Goal: Task Accomplishment & Management: Manage account settings

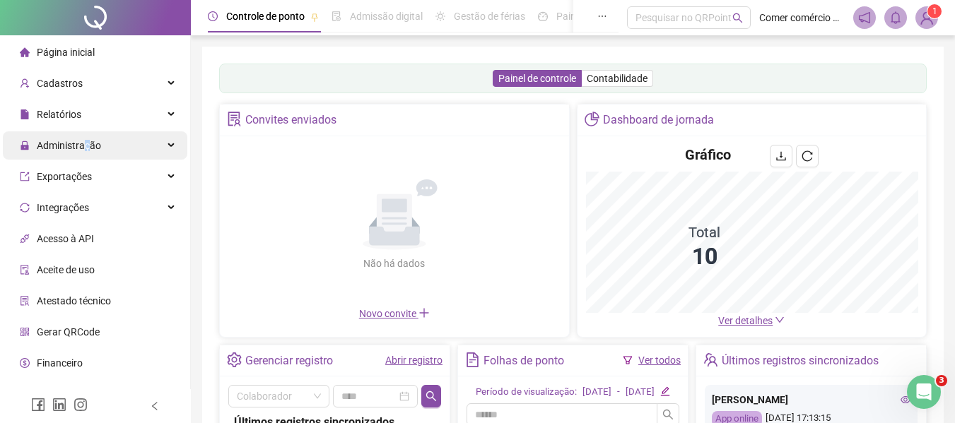
click at [86, 143] on span "Administração" at bounding box center [69, 145] width 64 height 11
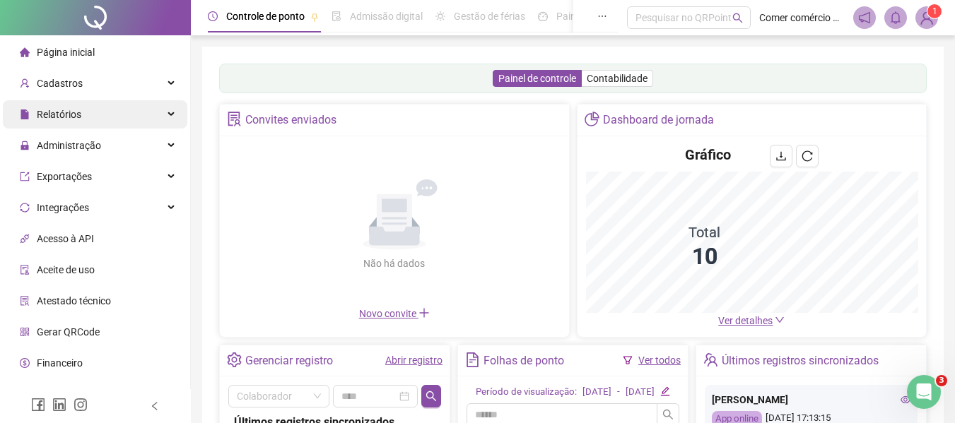
click at [90, 116] on div "Relatórios" at bounding box center [95, 114] width 184 height 28
click at [167, 114] on div "Relatórios" at bounding box center [95, 114] width 184 height 28
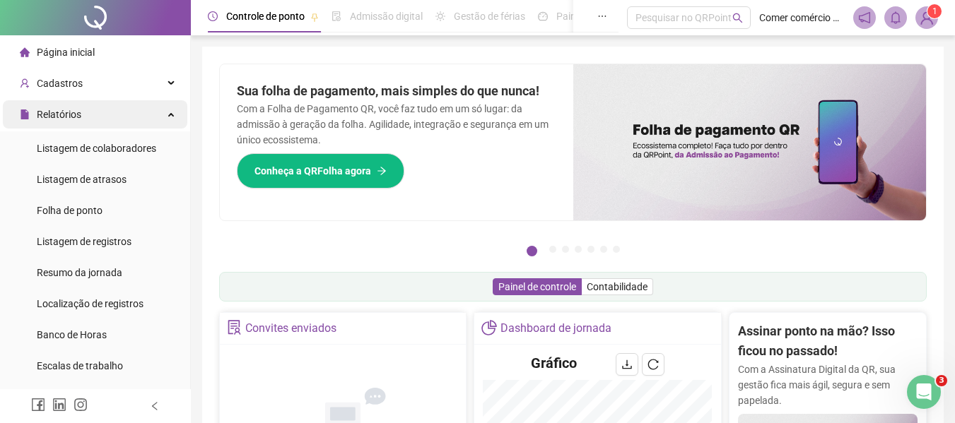
click at [169, 113] on icon at bounding box center [172, 113] width 7 height 0
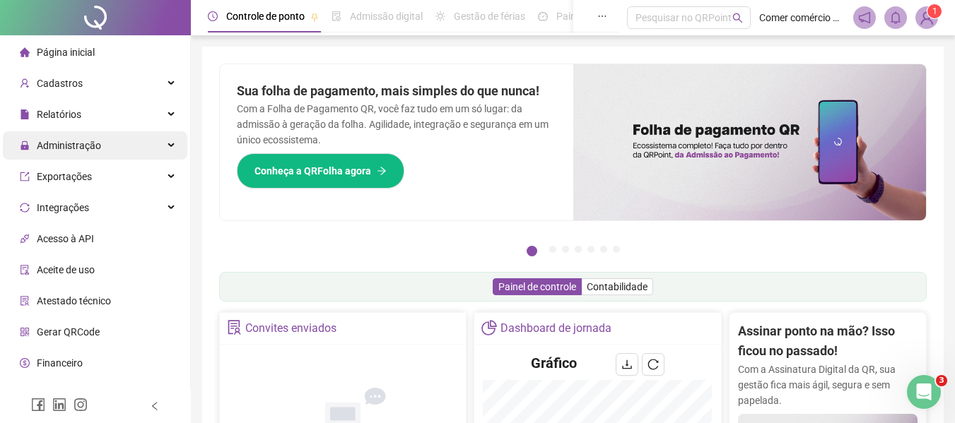
click at [122, 146] on div "Administração" at bounding box center [95, 145] width 184 height 28
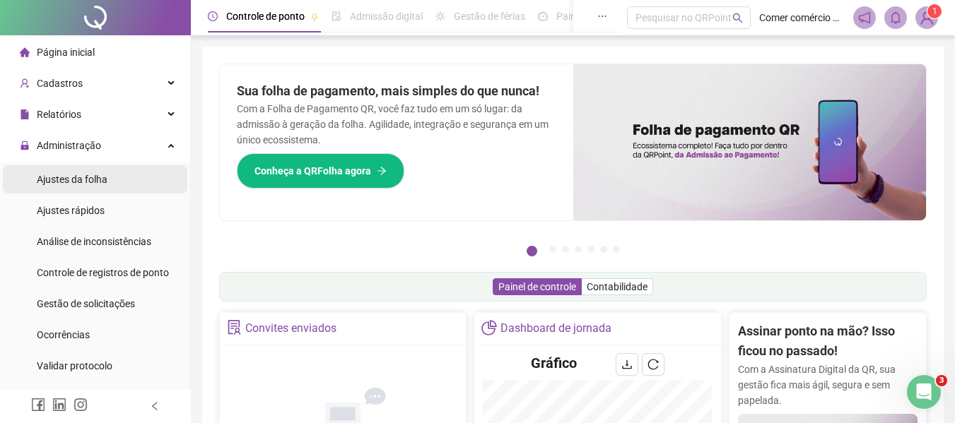
click at [107, 177] on li "Ajustes da folha" at bounding box center [95, 179] width 184 height 28
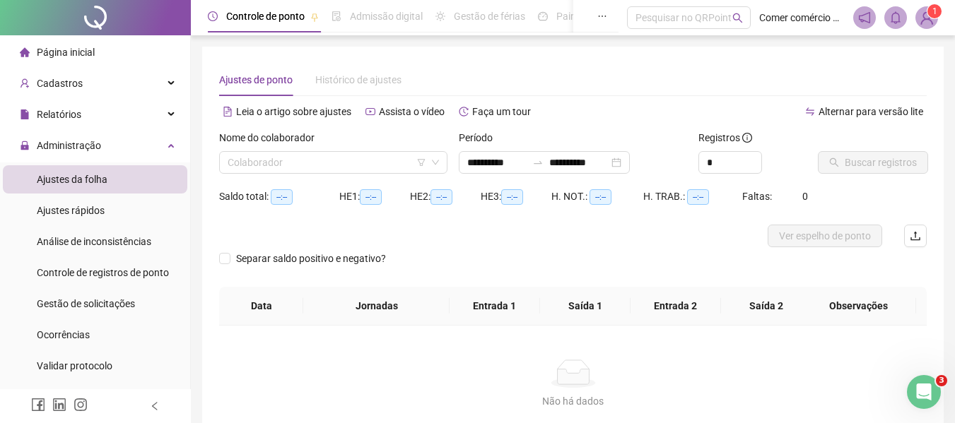
type input "**********"
click at [380, 163] on input "search" at bounding box center [327, 162] width 199 height 21
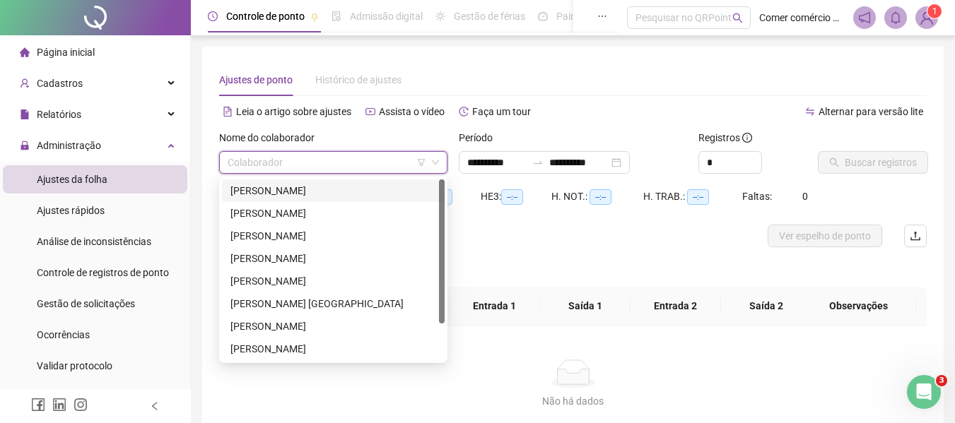
click at [340, 191] on div "[PERSON_NAME]" at bounding box center [333, 191] width 206 height 16
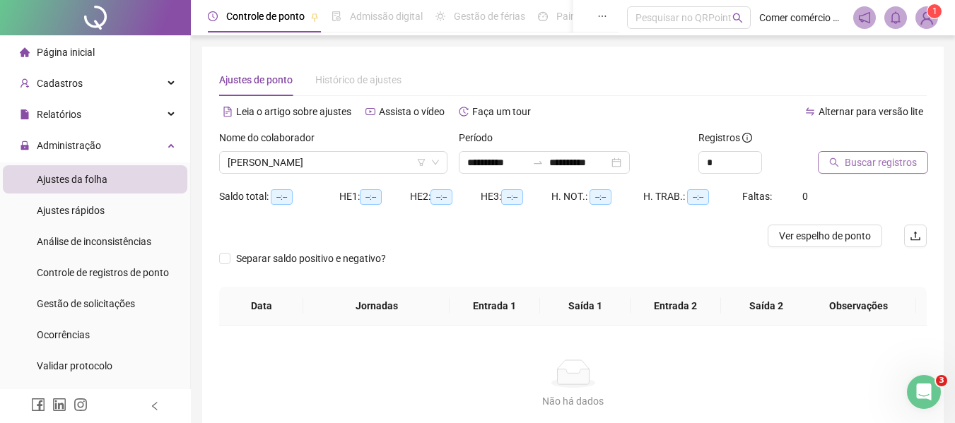
click at [877, 156] on span "Buscar registros" at bounding box center [881, 163] width 72 height 16
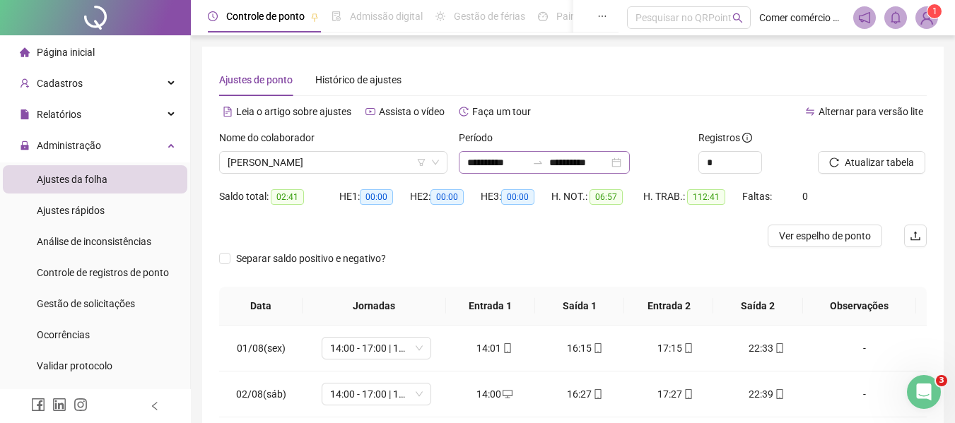
click at [630, 158] on div "**********" at bounding box center [544, 162] width 171 height 23
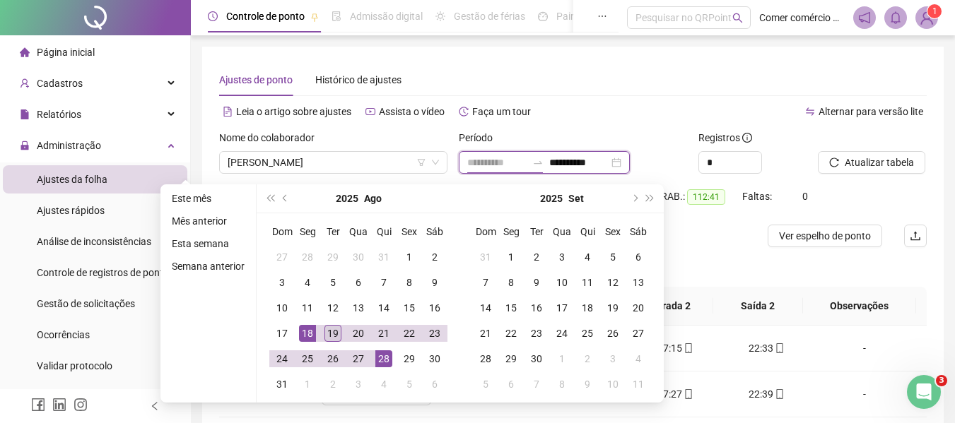
type input "**********"
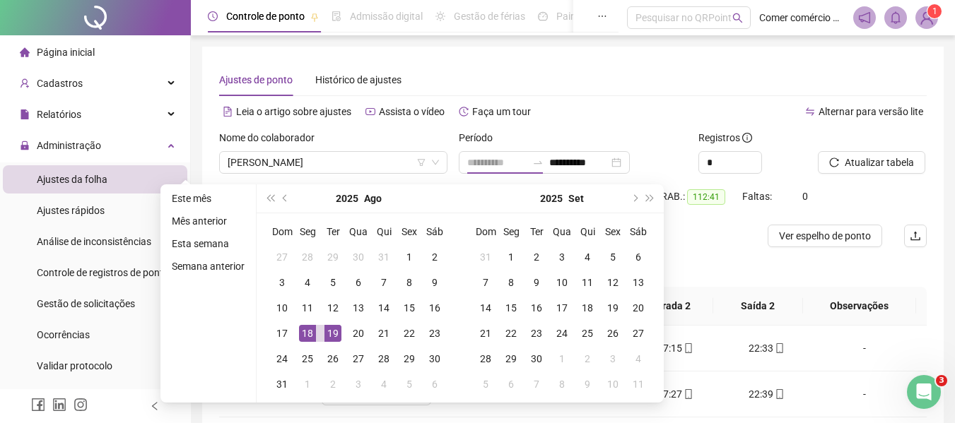
click at [329, 334] on div "19" at bounding box center [332, 333] width 17 height 17
type input "**********"
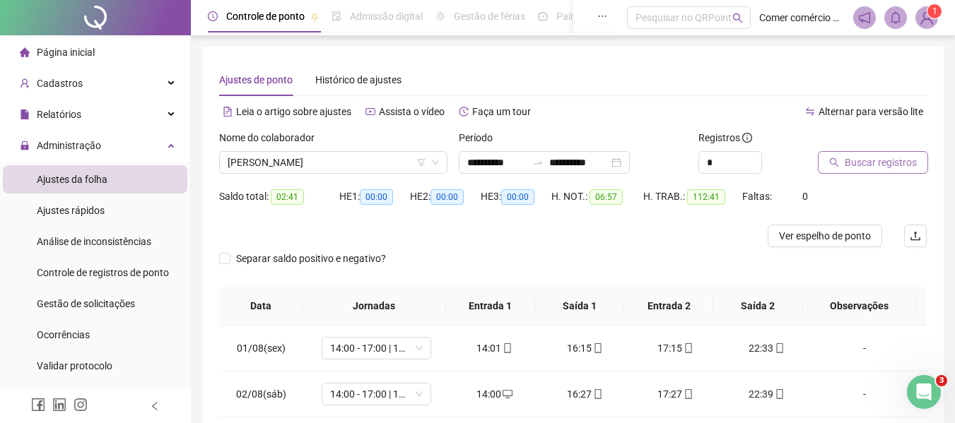
click at [883, 158] on span "Buscar registros" at bounding box center [881, 163] width 72 height 16
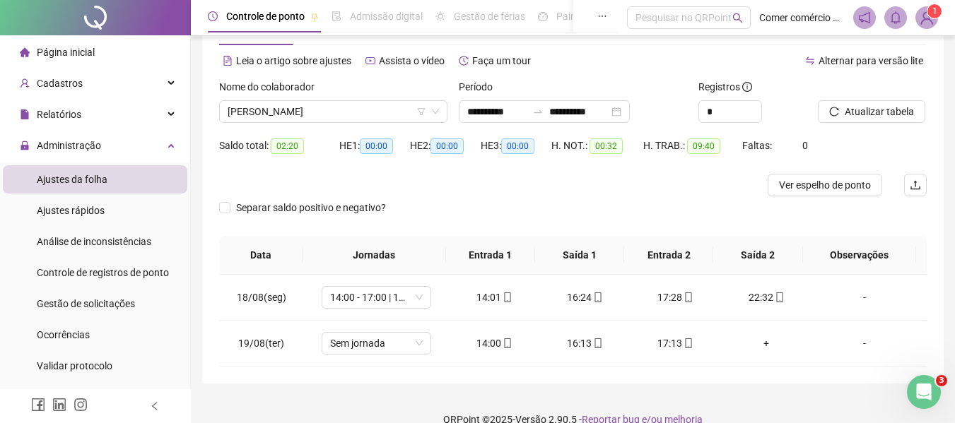
scroll to position [72, 0]
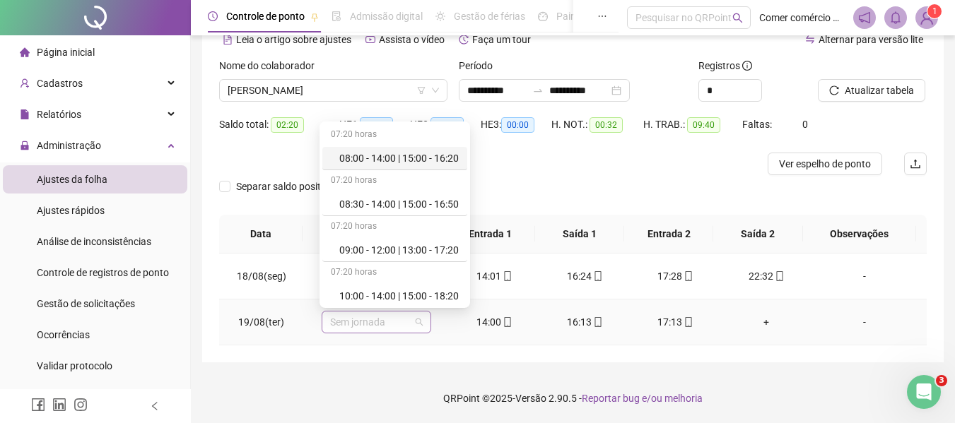
click at [404, 321] on span "Sem jornada" at bounding box center [376, 322] width 93 height 21
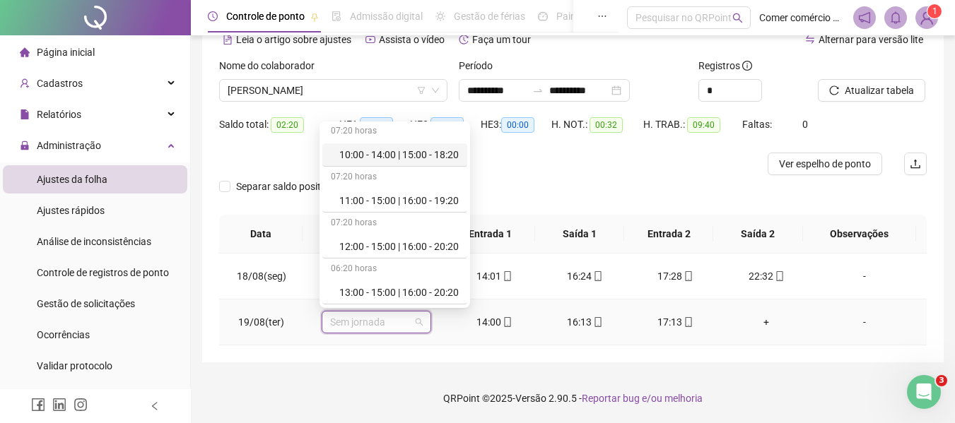
scroll to position [170, 0]
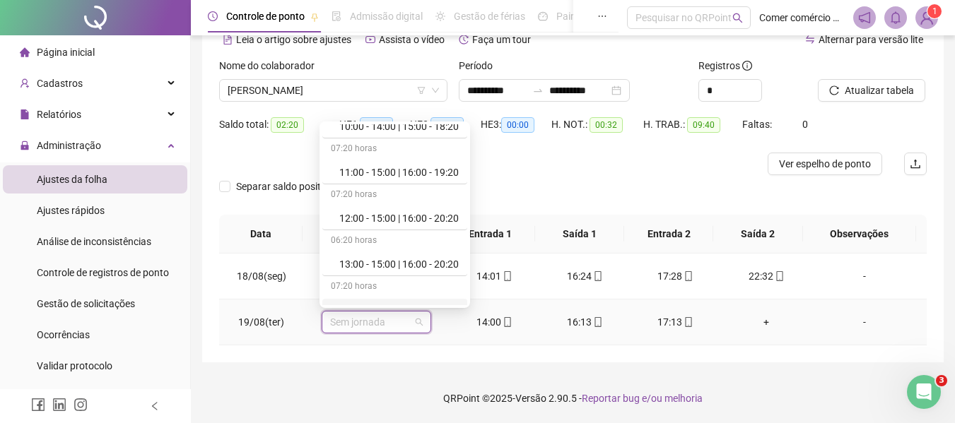
click at [467, 302] on div "13:40 - 16:00 | 17:00 - 22:00" at bounding box center [394, 310] width 145 height 23
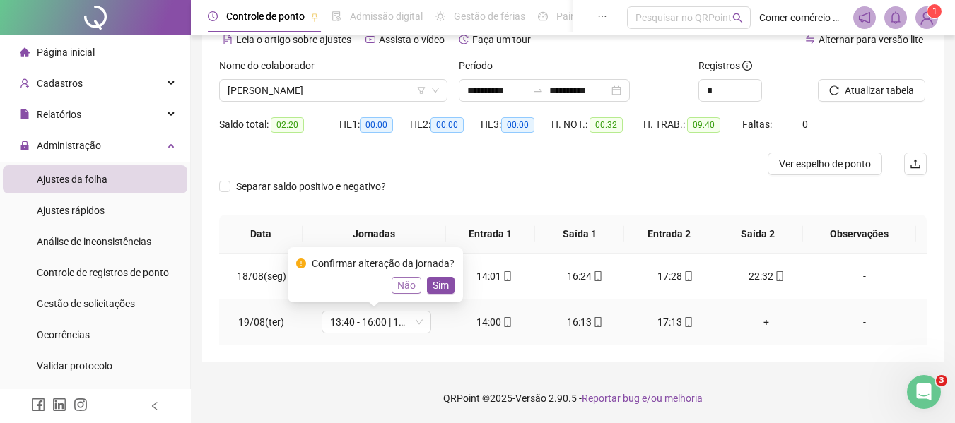
click at [409, 283] on span "Não" at bounding box center [406, 286] width 18 height 16
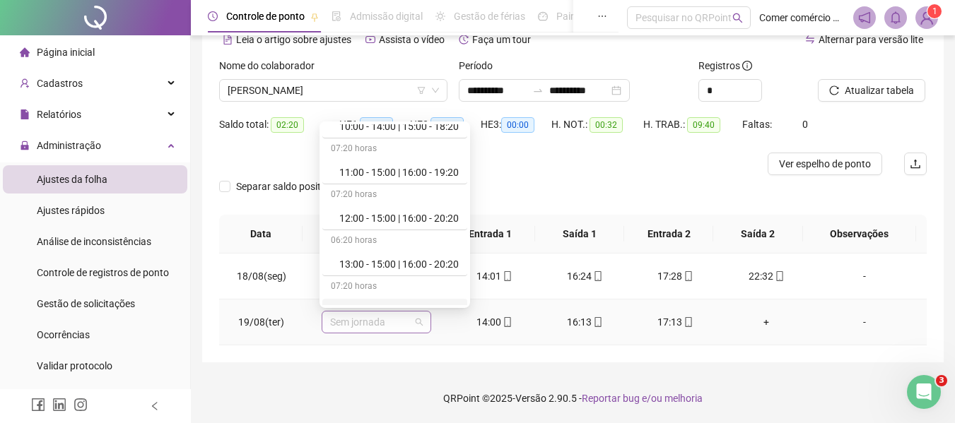
click at [413, 324] on span "Sem jornada" at bounding box center [376, 322] width 93 height 21
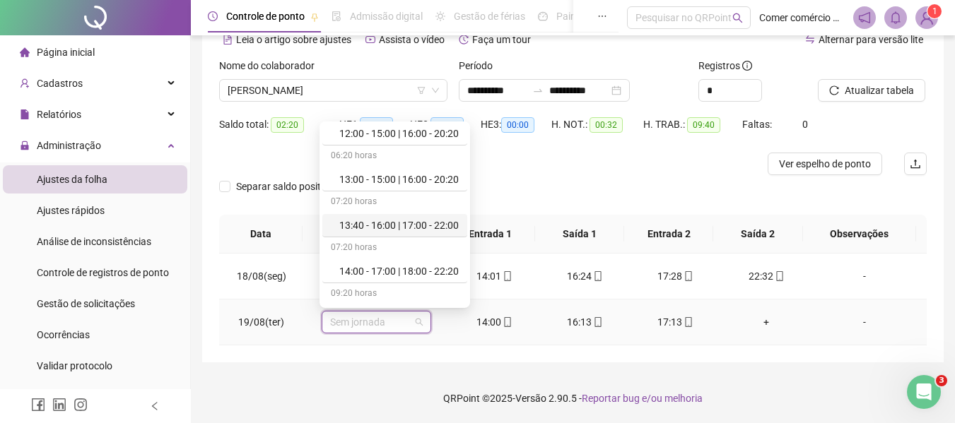
scroll to position [283, 0]
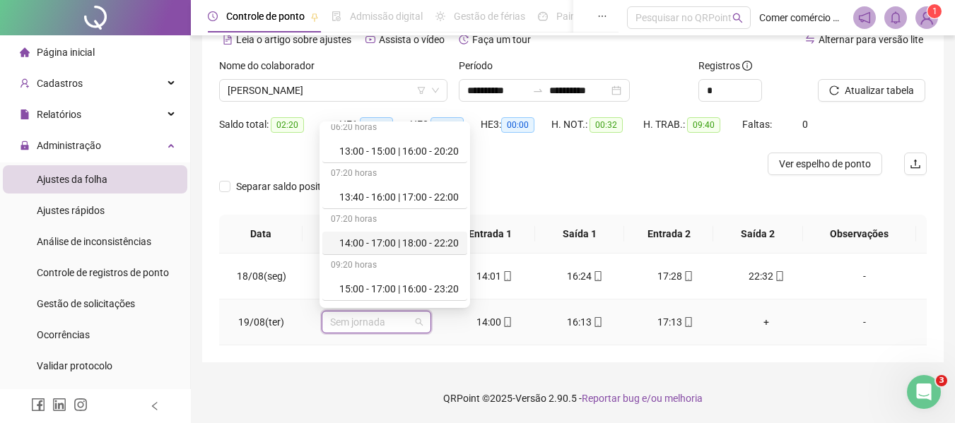
click at [423, 246] on div "14:00 - 17:00 | 18:00 - 22:20" at bounding box center [398, 243] width 119 height 16
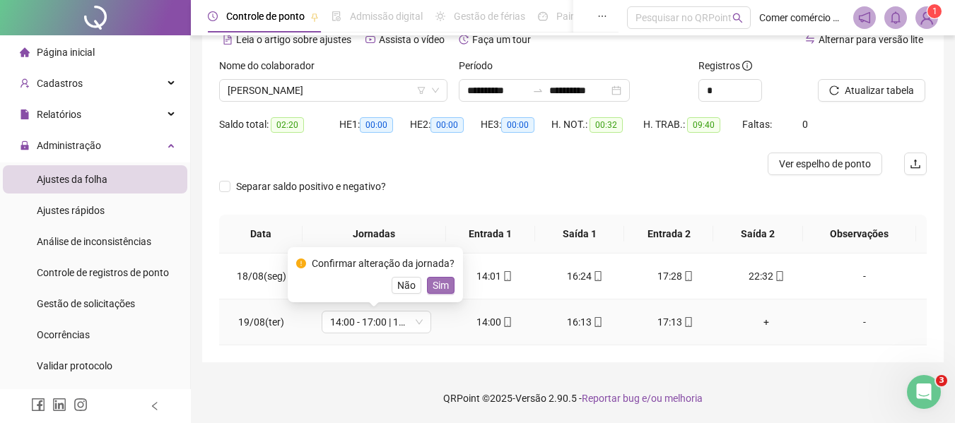
click at [445, 290] on span "Sim" at bounding box center [441, 286] width 16 height 16
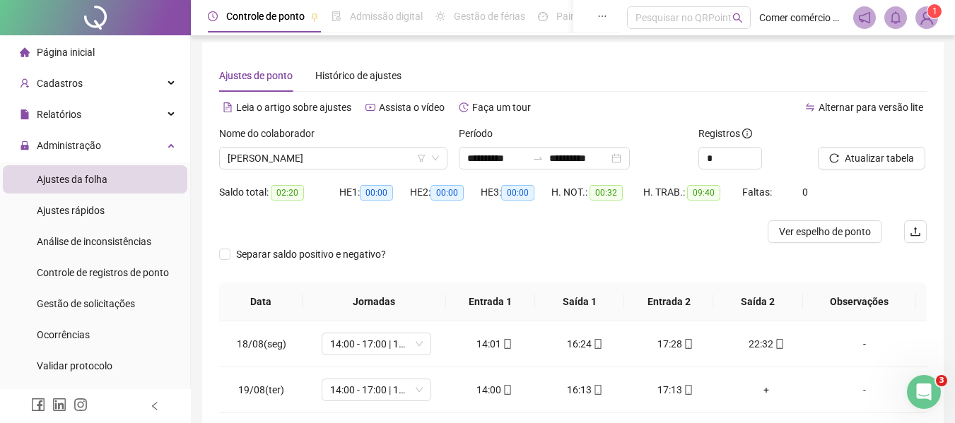
scroll to position [0, 0]
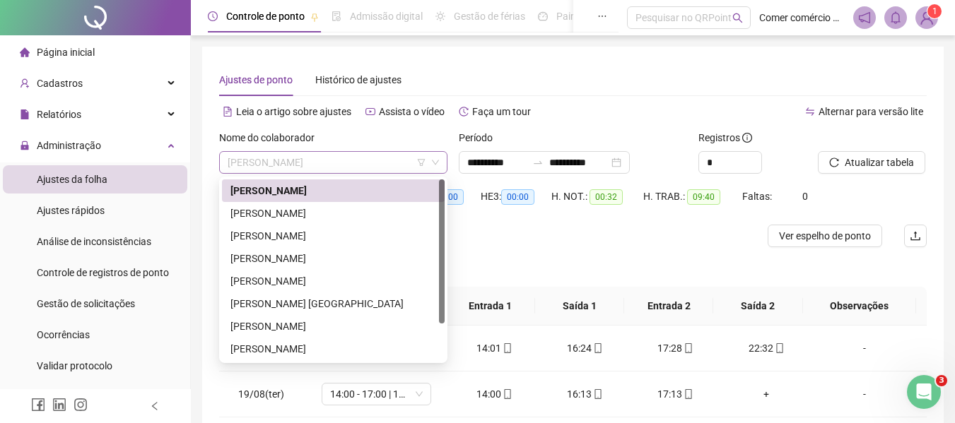
click at [395, 158] on span "[PERSON_NAME]" at bounding box center [333, 162] width 211 height 21
click at [358, 213] on div "[PERSON_NAME]" at bounding box center [333, 214] width 206 height 16
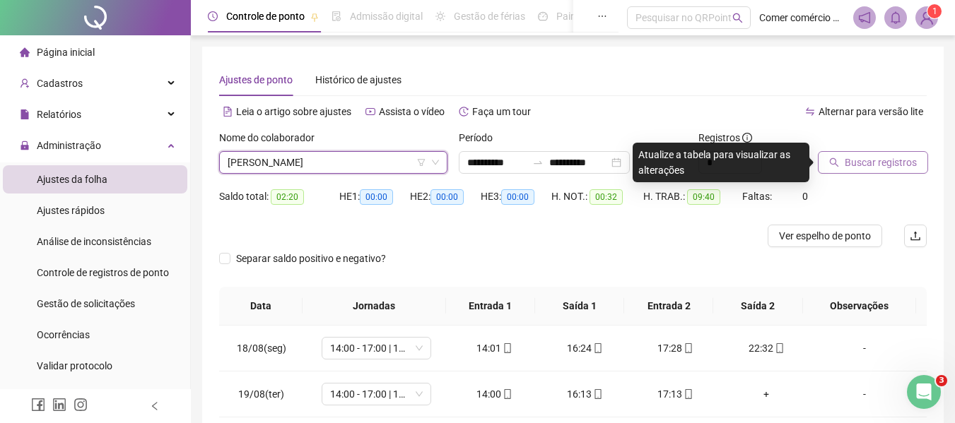
click at [879, 166] on span "Buscar registros" at bounding box center [881, 163] width 72 height 16
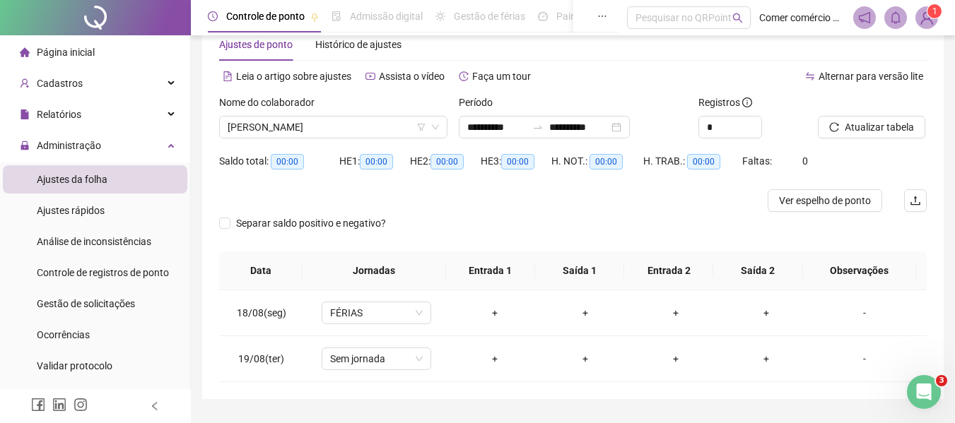
scroll to position [72, 0]
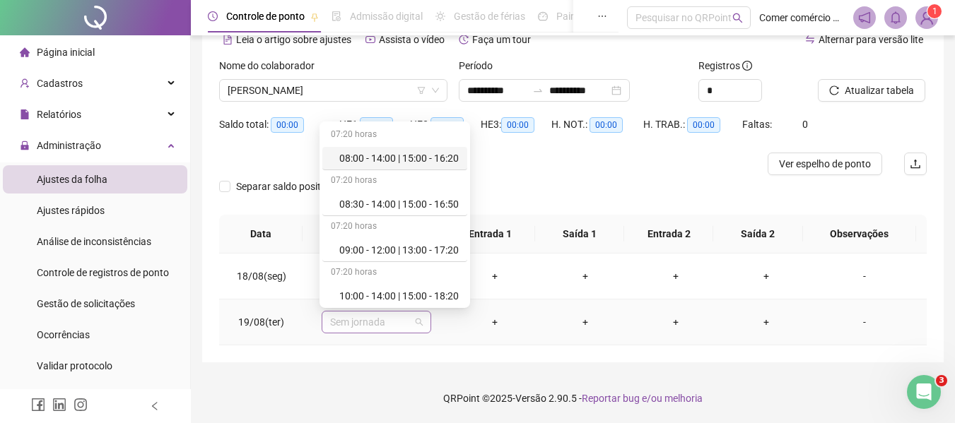
click at [407, 324] on span "Sem jornada" at bounding box center [376, 322] width 93 height 21
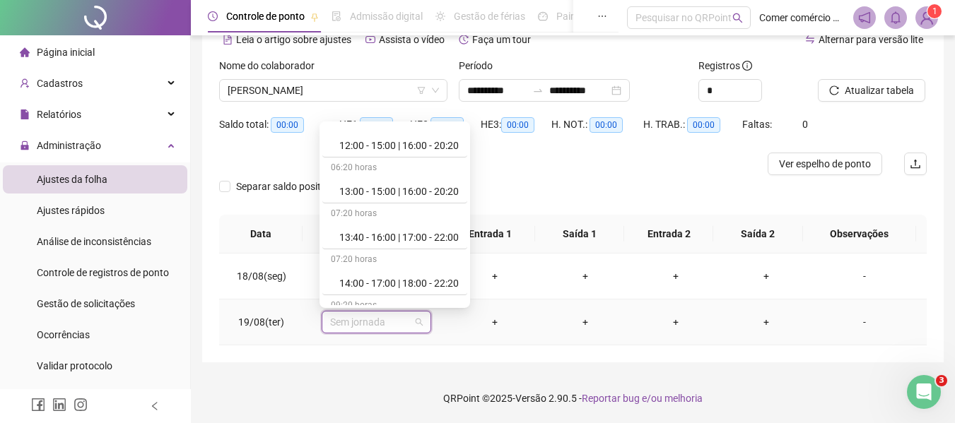
scroll to position [254, 0]
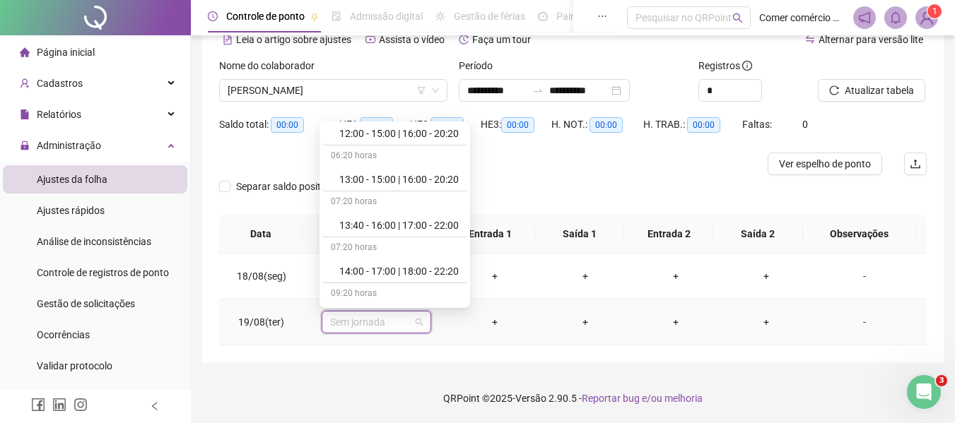
click at [466, 300] on div "09:20 horas" at bounding box center [394, 294] width 145 height 23
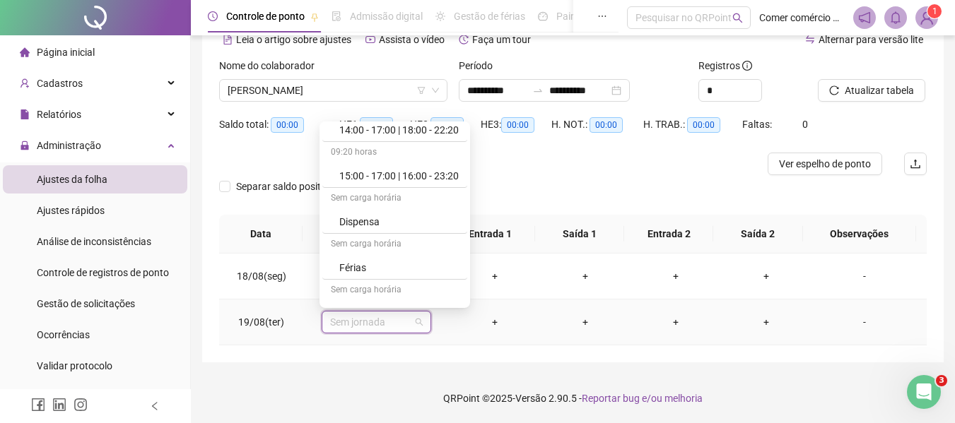
scroll to position [424, 0]
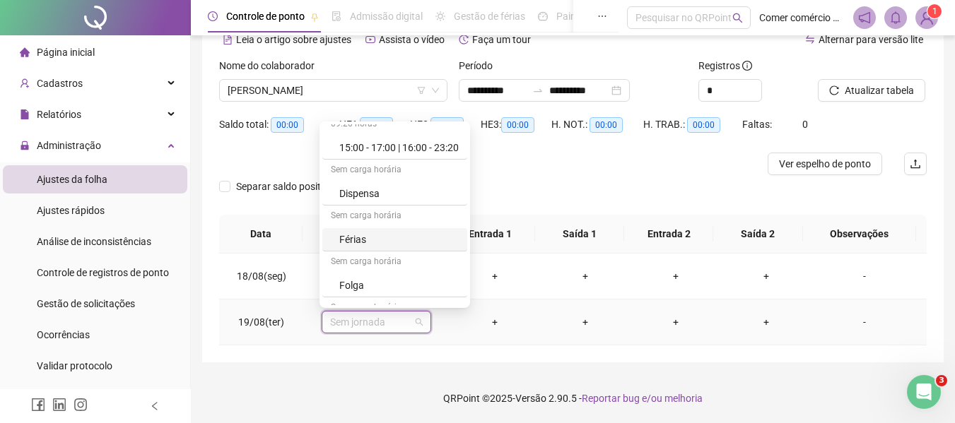
click at [393, 240] on div "Férias" at bounding box center [398, 240] width 119 height 16
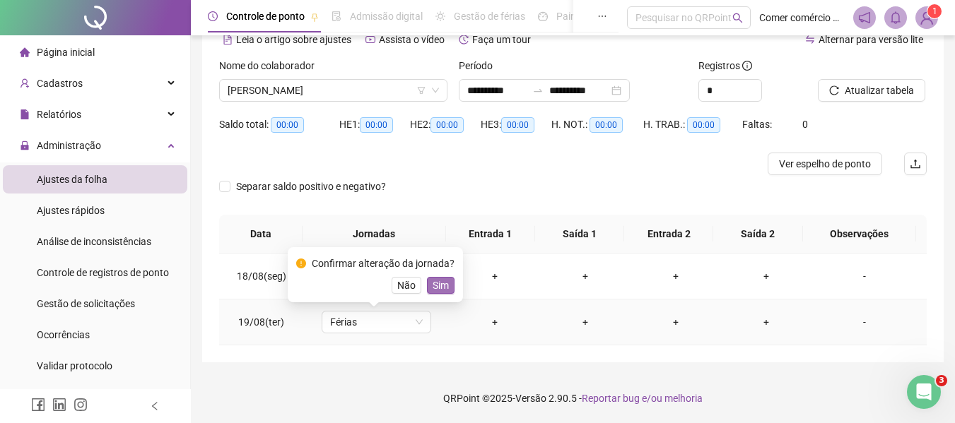
click at [433, 282] on span "Sim" at bounding box center [441, 286] width 16 height 16
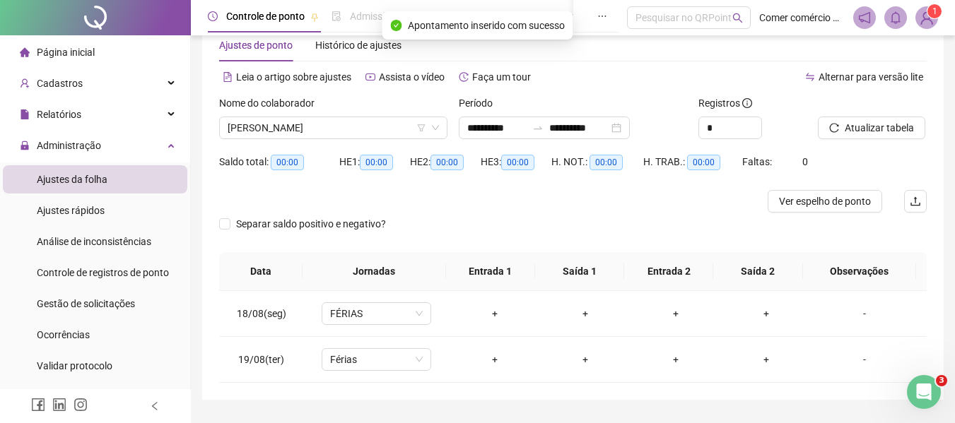
scroll to position [0, 0]
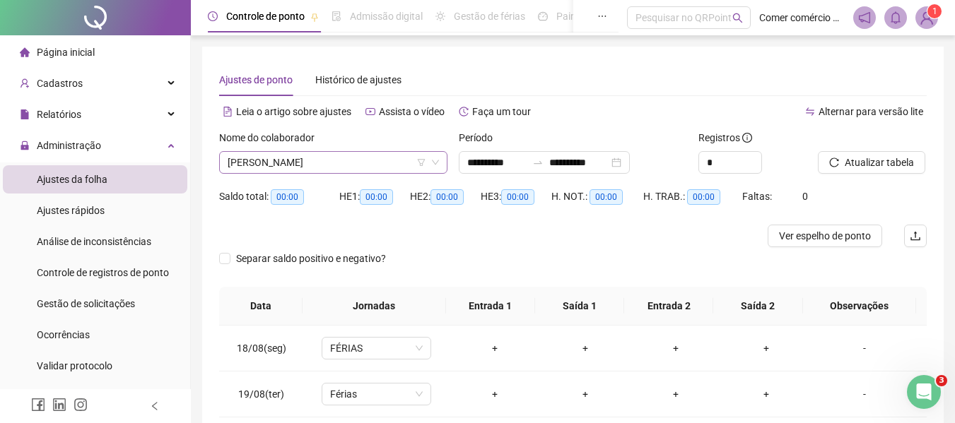
click at [401, 163] on span "[PERSON_NAME]" at bounding box center [333, 162] width 211 height 21
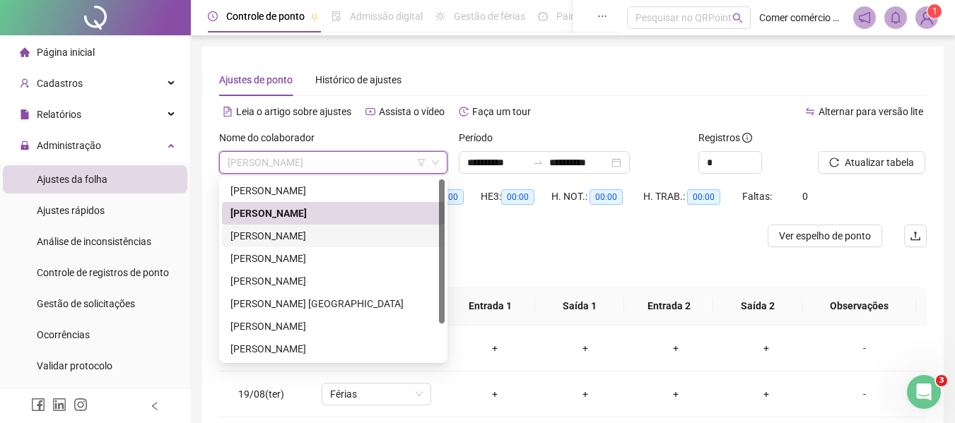
click at [320, 238] on div "[PERSON_NAME]" at bounding box center [333, 236] width 206 height 16
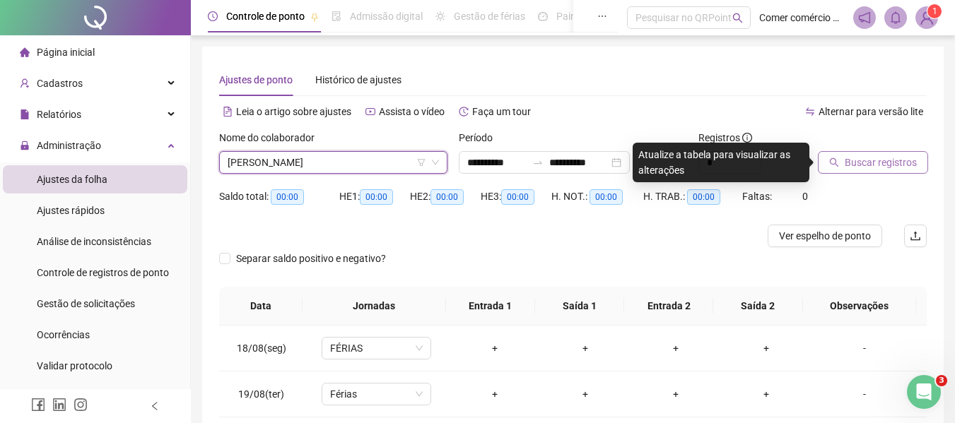
click at [871, 169] on span "Buscar registros" at bounding box center [881, 163] width 72 height 16
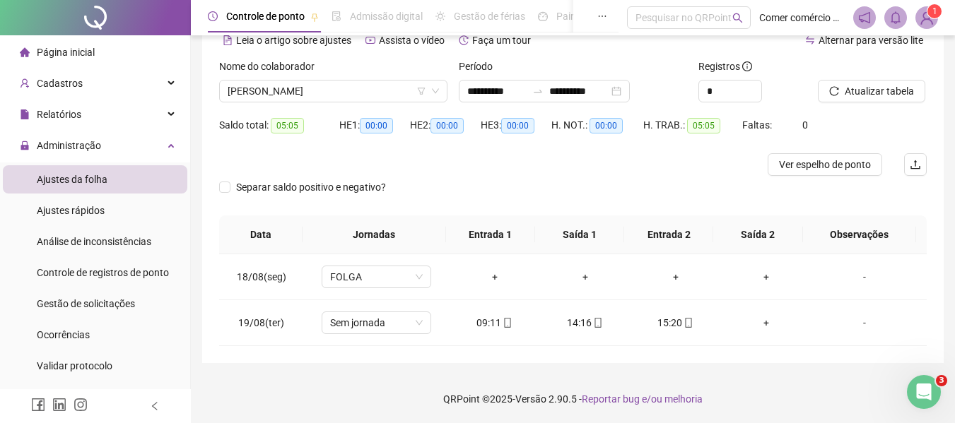
scroll to position [72, 0]
click at [630, 88] on div "**********" at bounding box center [544, 90] width 171 height 23
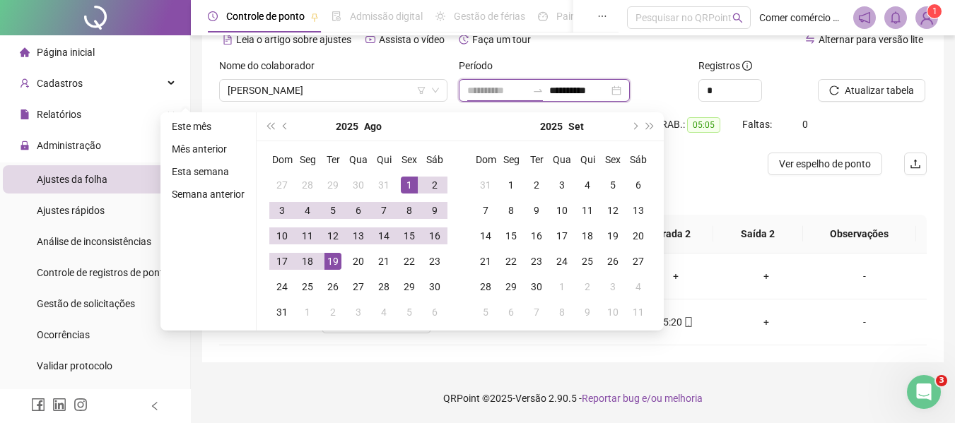
type input "**********"
click at [410, 189] on div "1" at bounding box center [409, 185] width 17 height 17
type input "**********"
click at [331, 269] on div "19" at bounding box center [332, 261] width 17 height 17
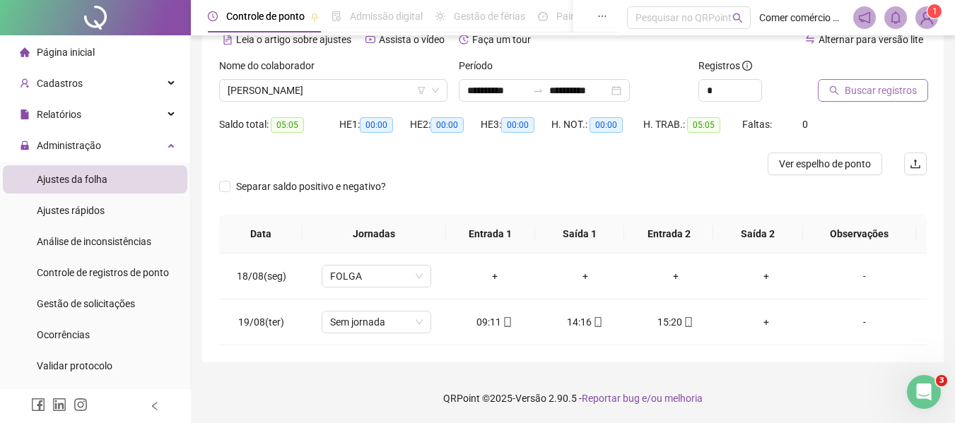
click at [885, 93] on span "Buscar registros" at bounding box center [881, 91] width 72 height 16
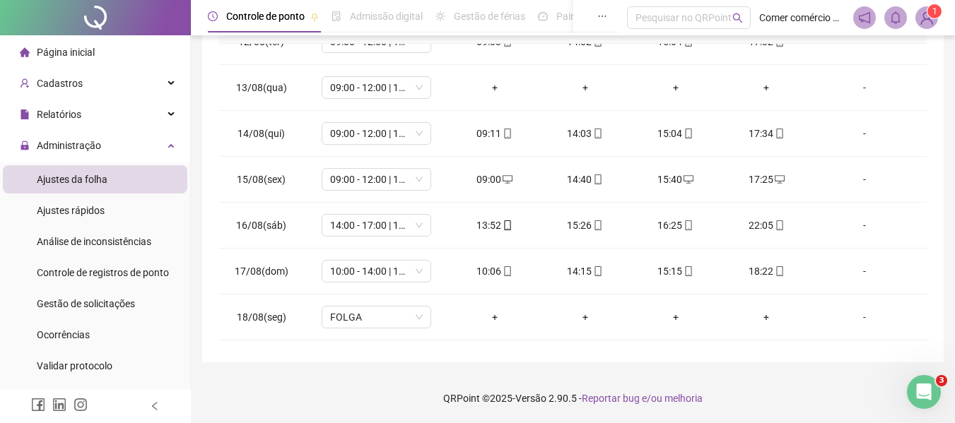
scroll to position [571, 0]
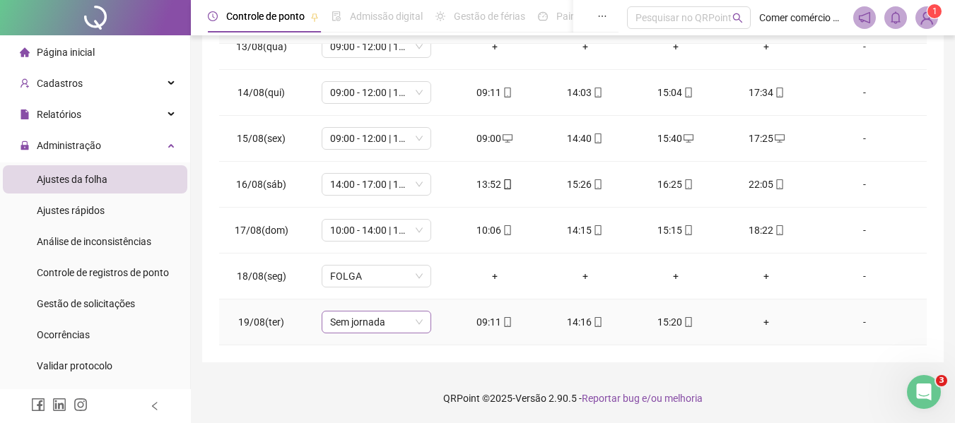
click at [393, 318] on span "Sem jornada" at bounding box center [376, 322] width 93 height 21
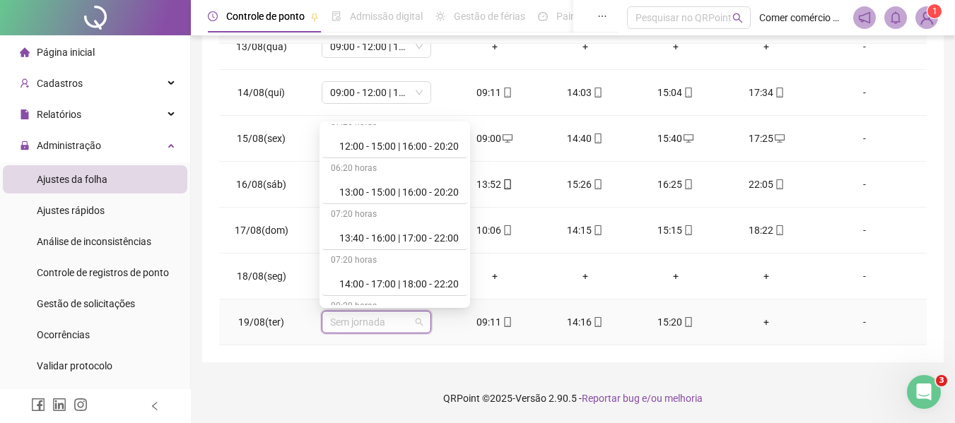
scroll to position [254, 0]
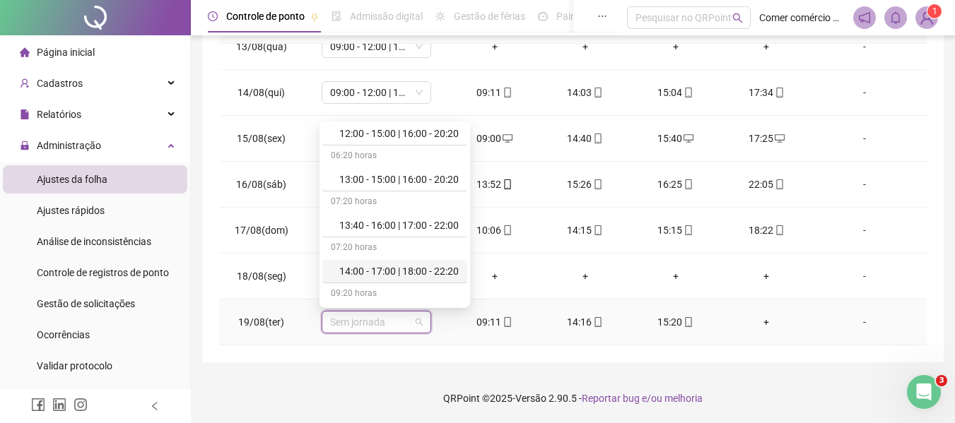
click at [389, 276] on div "14:00 - 17:00 | 18:00 - 22:20" at bounding box center [398, 272] width 119 height 16
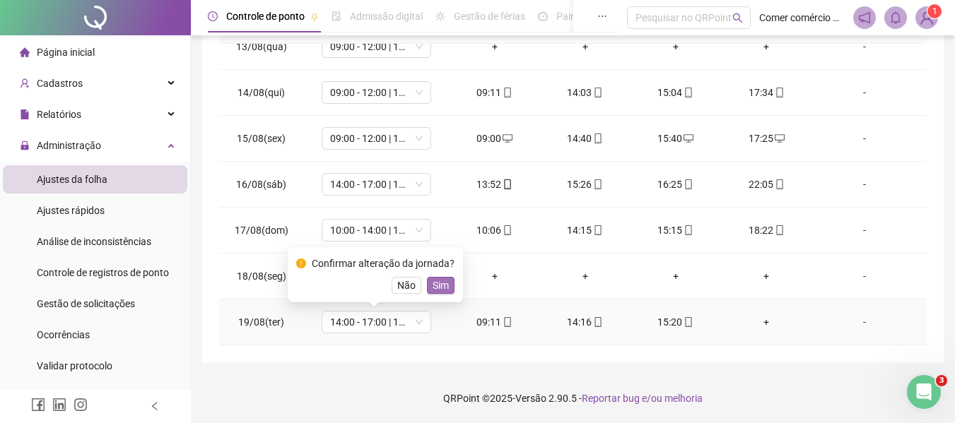
click at [438, 283] on span "Sim" at bounding box center [441, 286] width 16 height 16
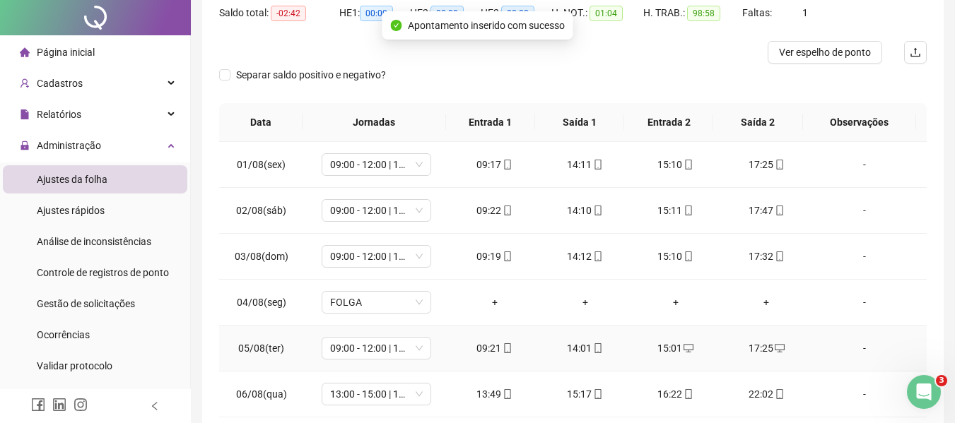
scroll to position [0, 0]
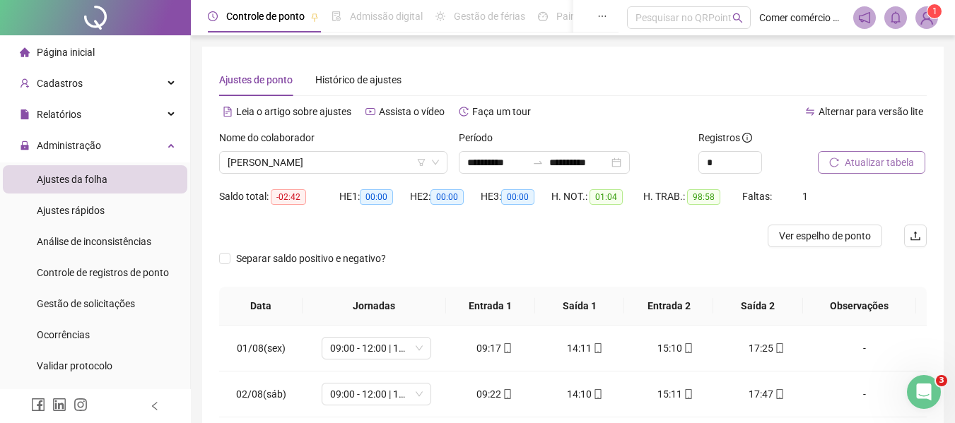
click at [885, 166] on span "Atualizar tabela" at bounding box center [879, 163] width 69 height 16
click at [381, 160] on span "[PERSON_NAME]" at bounding box center [333, 162] width 211 height 21
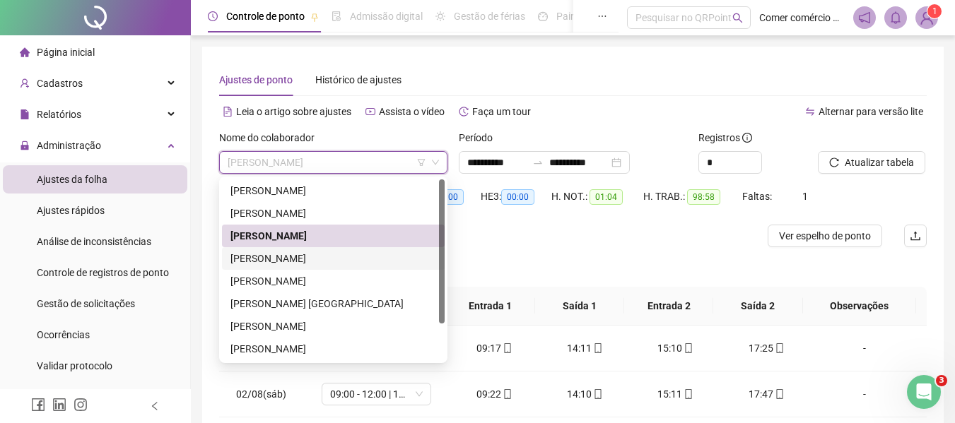
click at [289, 259] on div "[PERSON_NAME]" at bounding box center [333, 259] width 206 height 16
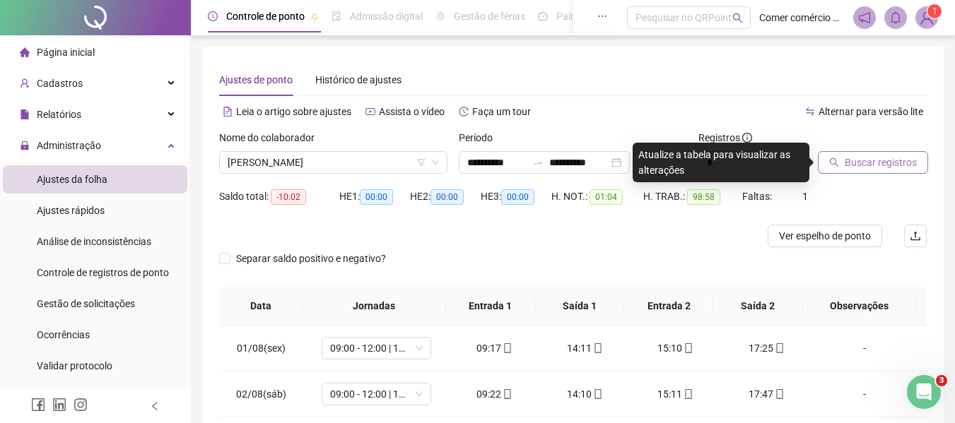
click at [857, 164] on span "Buscar registros" at bounding box center [881, 163] width 72 height 16
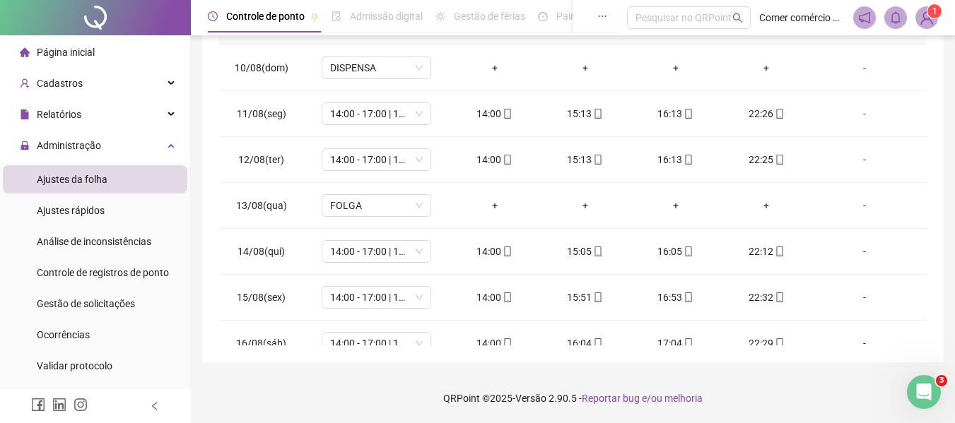
scroll to position [571, 0]
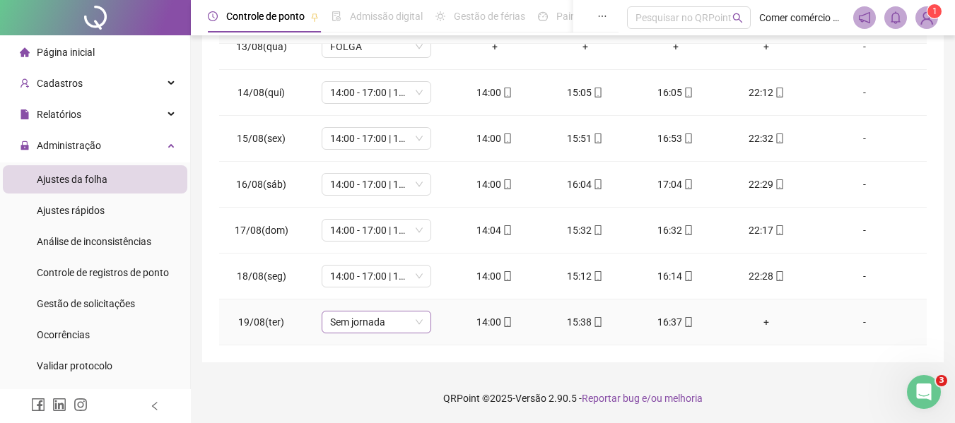
click at [396, 326] on span "Sem jornada" at bounding box center [376, 322] width 93 height 21
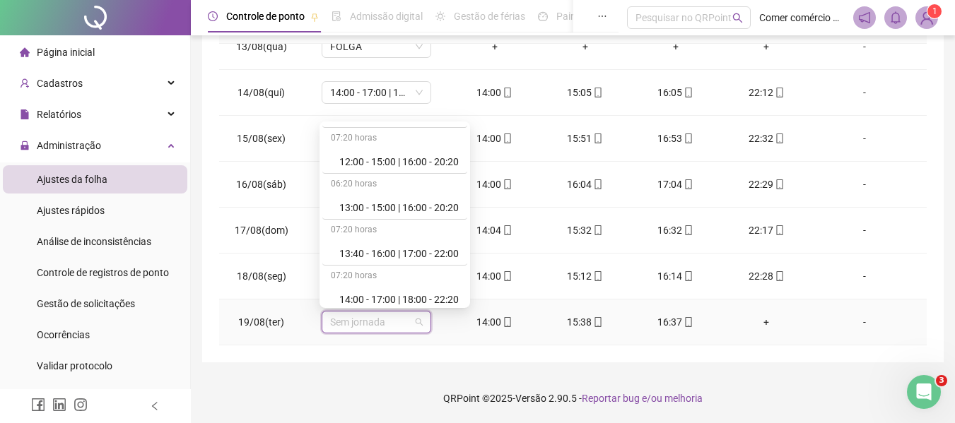
scroll to position [254, 0]
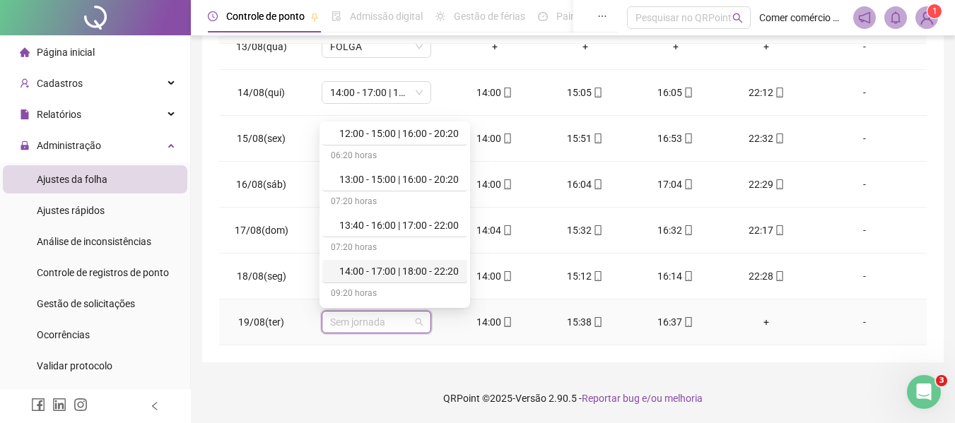
click at [414, 270] on div "14:00 - 17:00 | 18:00 - 22:20" at bounding box center [398, 272] width 119 height 16
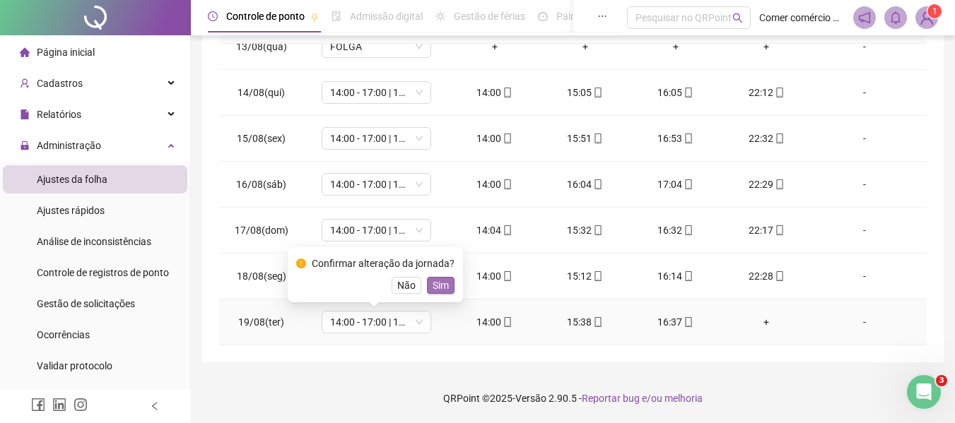
click at [433, 283] on span "Sim" at bounding box center [441, 286] width 16 height 16
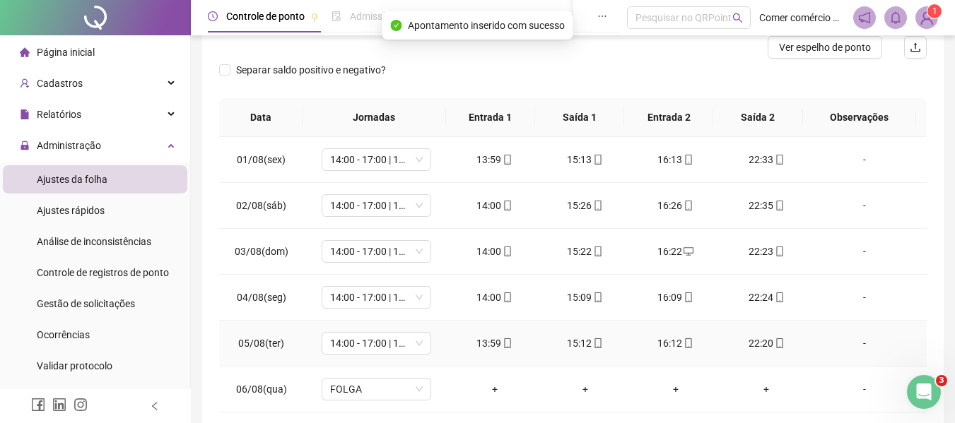
scroll to position [0, 0]
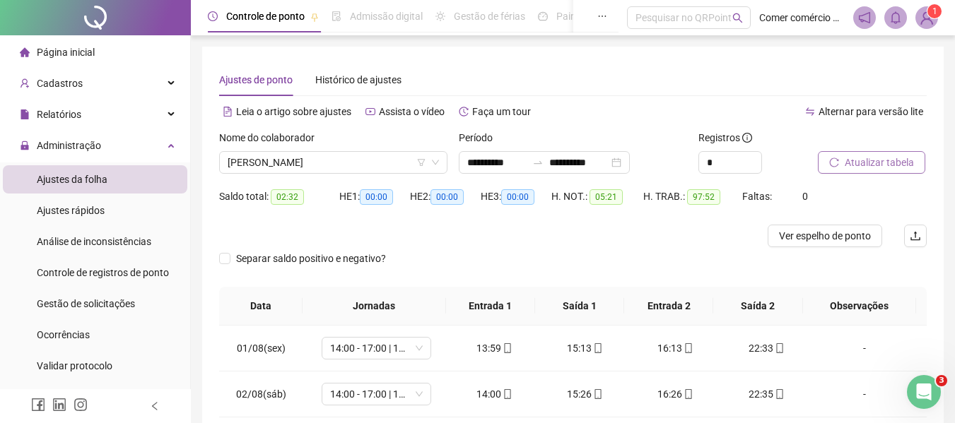
click at [866, 163] on span "Atualizar tabela" at bounding box center [879, 163] width 69 height 16
click at [401, 160] on span "[PERSON_NAME]" at bounding box center [333, 162] width 211 height 21
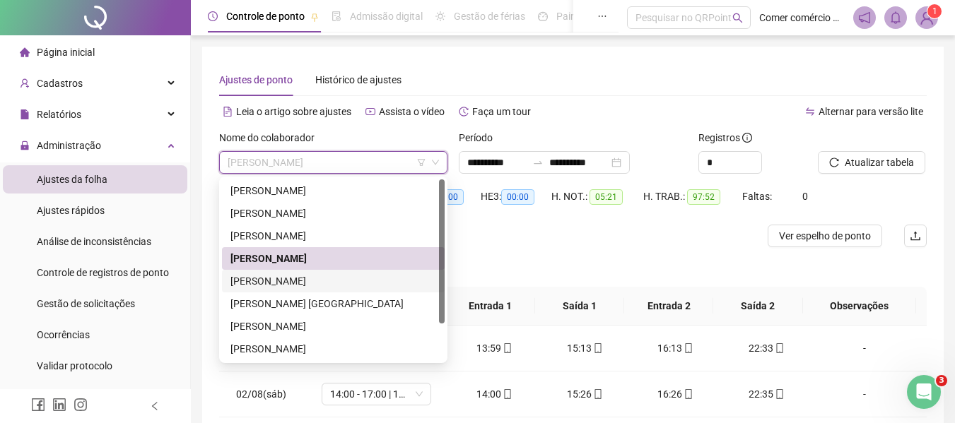
click at [300, 287] on div "[PERSON_NAME]" at bounding box center [333, 282] width 206 height 16
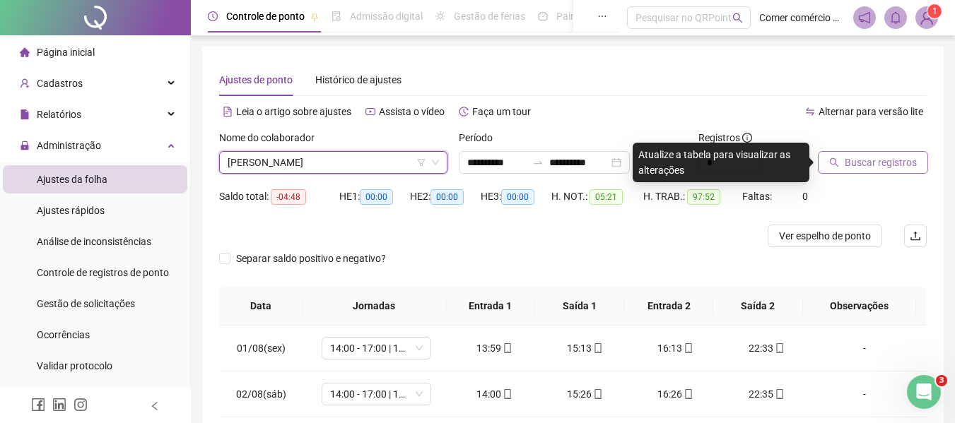
click at [888, 164] on span "Buscar registros" at bounding box center [881, 163] width 72 height 16
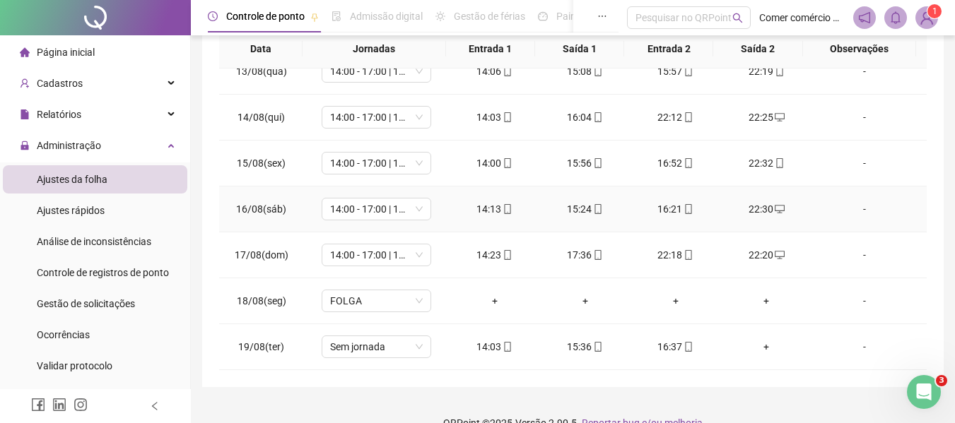
scroll to position [282, 0]
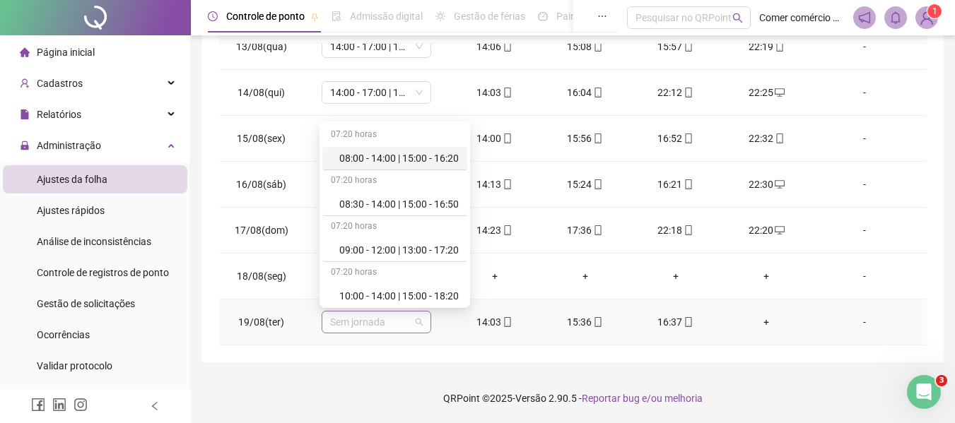
click at [401, 322] on span "Sem jornada" at bounding box center [376, 322] width 93 height 21
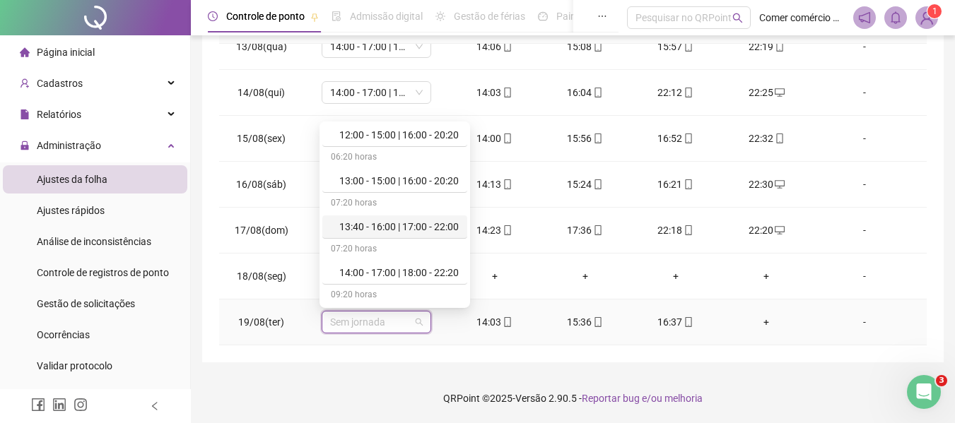
scroll to position [254, 0]
click at [433, 271] on div "14:00 - 17:00 | 18:00 - 22:20" at bounding box center [398, 272] width 119 height 16
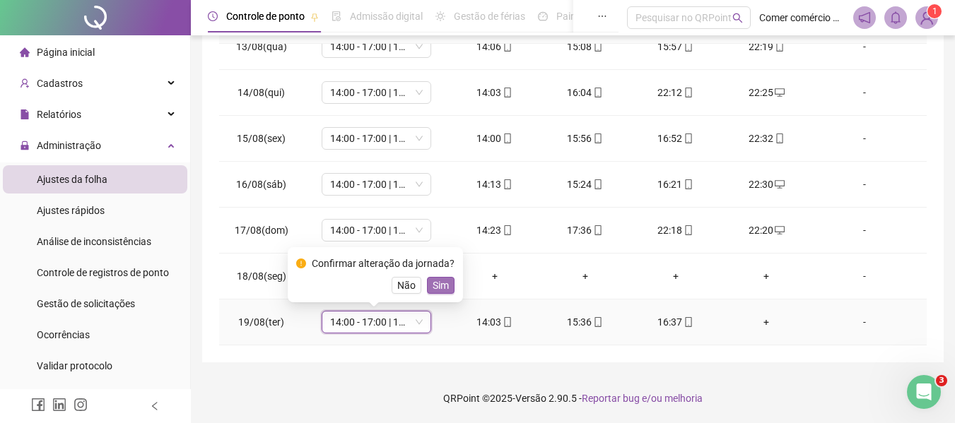
click at [440, 280] on span "Sim" at bounding box center [441, 286] width 16 height 16
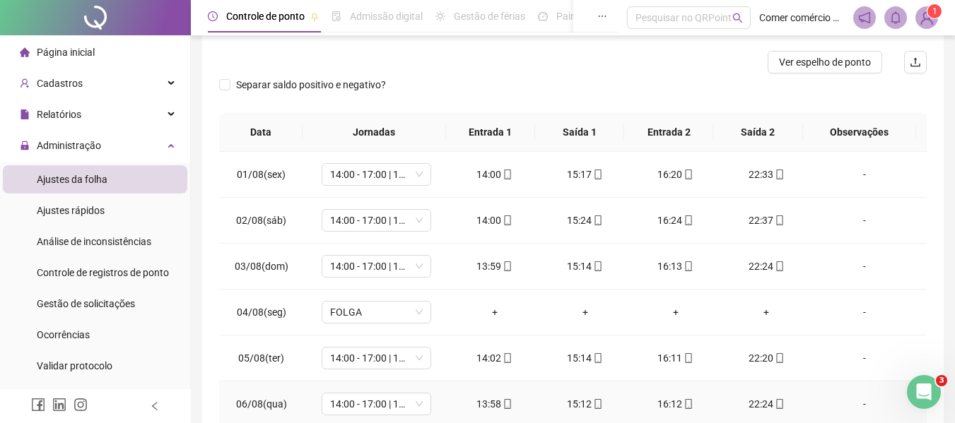
scroll to position [0, 0]
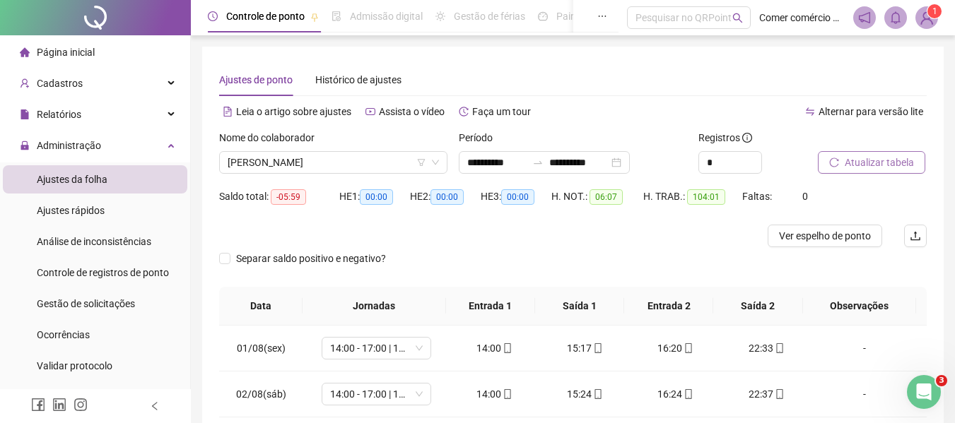
click at [900, 160] on span "Atualizar tabela" at bounding box center [879, 163] width 69 height 16
click at [387, 163] on span "[PERSON_NAME]" at bounding box center [333, 162] width 211 height 21
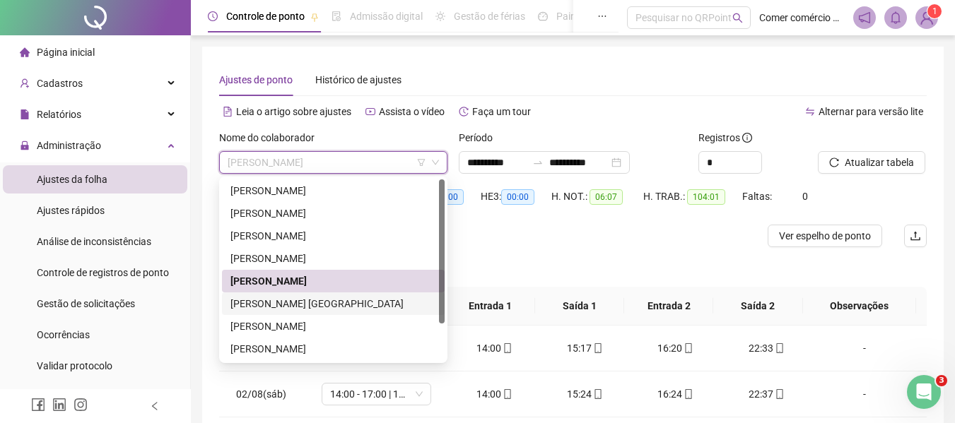
click at [357, 308] on div "[PERSON_NAME] [GEOGRAPHIC_DATA]" at bounding box center [333, 304] width 206 height 16
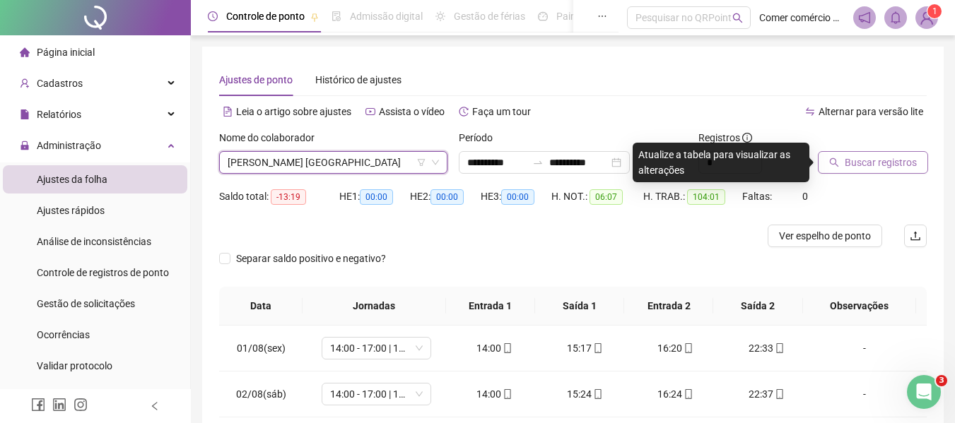
click at [880, 164] on span "Buscar registros" at bounding box center [881, 163] width 72 height 16
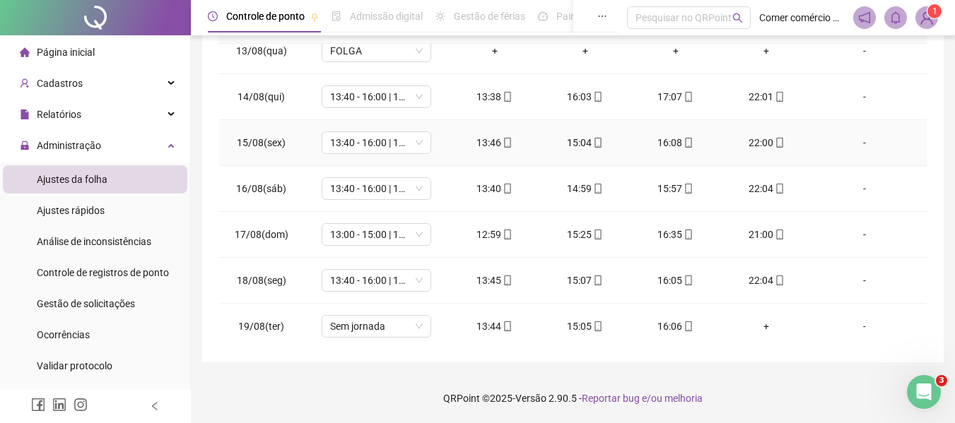
scroll to position [571, 0]
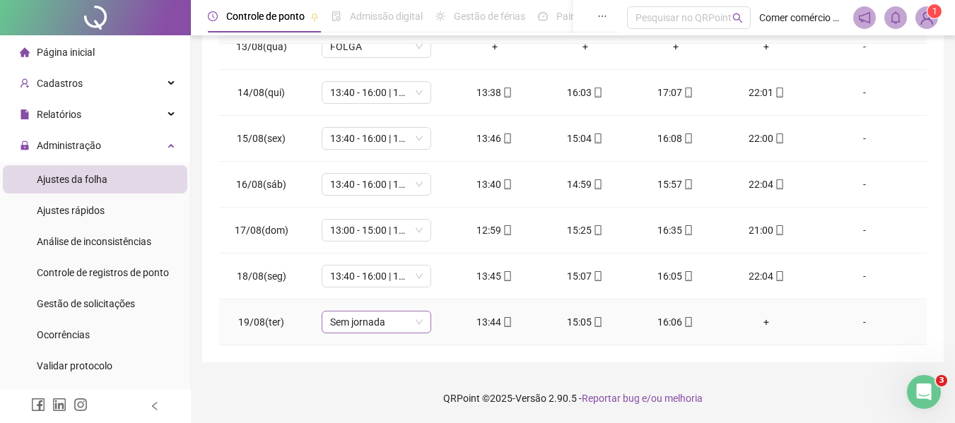
click at [400, 326] on span "Sem jornada" at bounding box center [376, 322] width 93 height 21
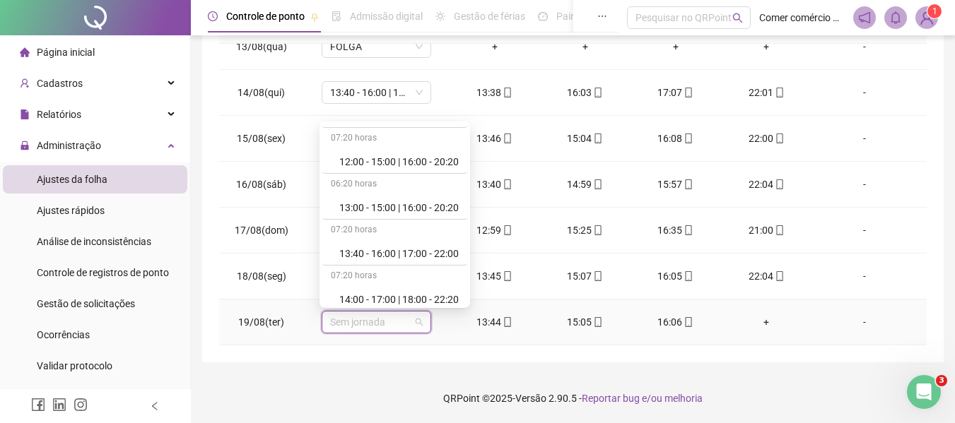
scroll to position [254, 0]
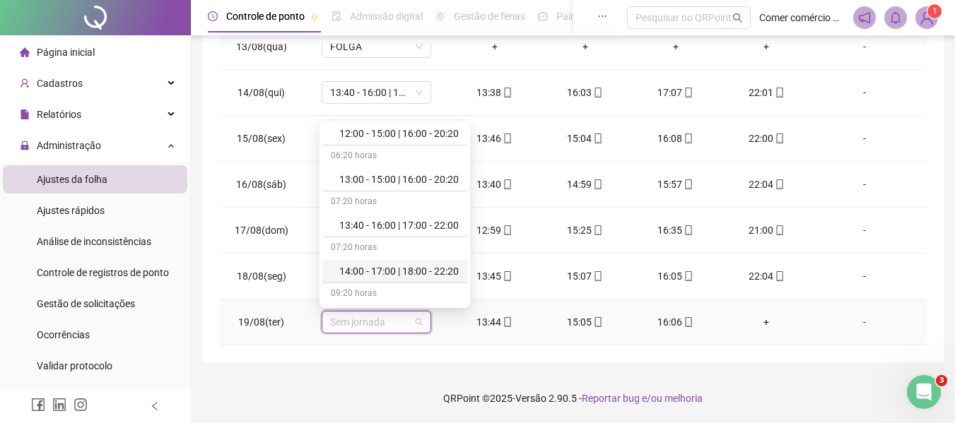
click at [439, 266] on div "14:00 - 17:00 | 18:00 - 22:20" at bounding box center [398, 272] width 119 height 16
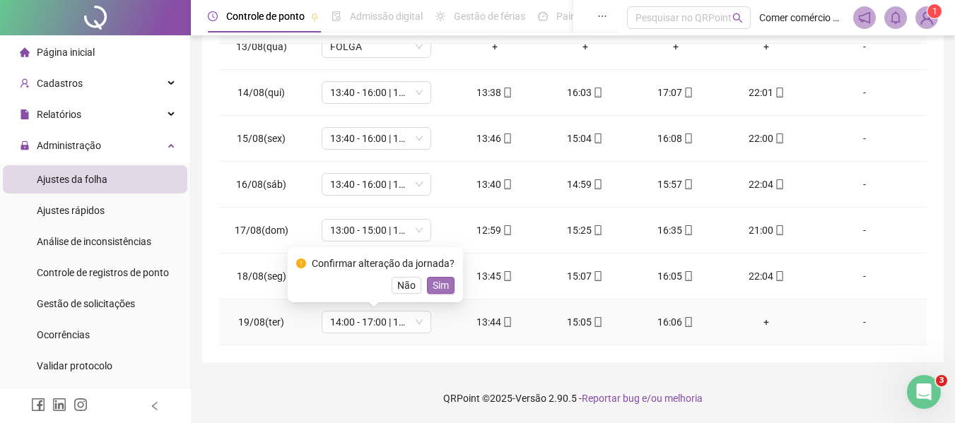
click at [442, 280] on span "Sim" at bounding box center [441, 286] width 16 height 16
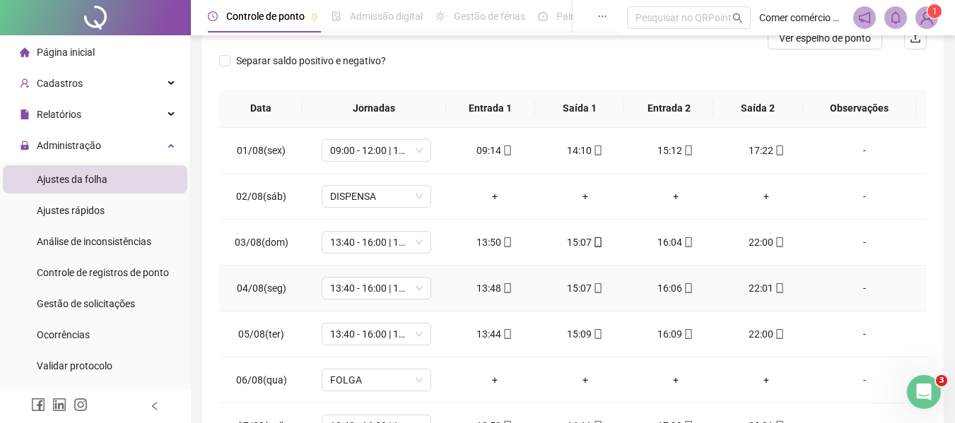
scroll to position [0, 0]
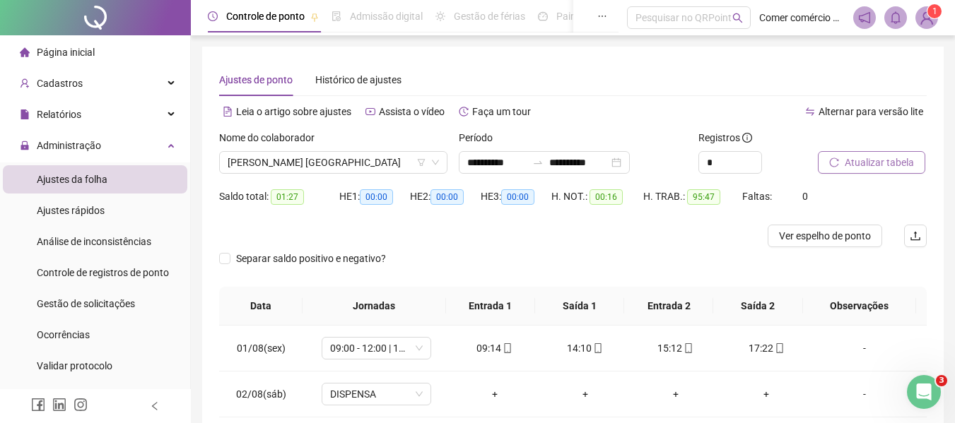
click at [887, 165] on span "Atualizar tabela" at bounding box center [879, 163] width 69 height 16
click at [412, 163] on span "[PERSON_NAME] [GEOGRAPHIC_DATA]" at bounding box center [333, 162] width 211 height 21
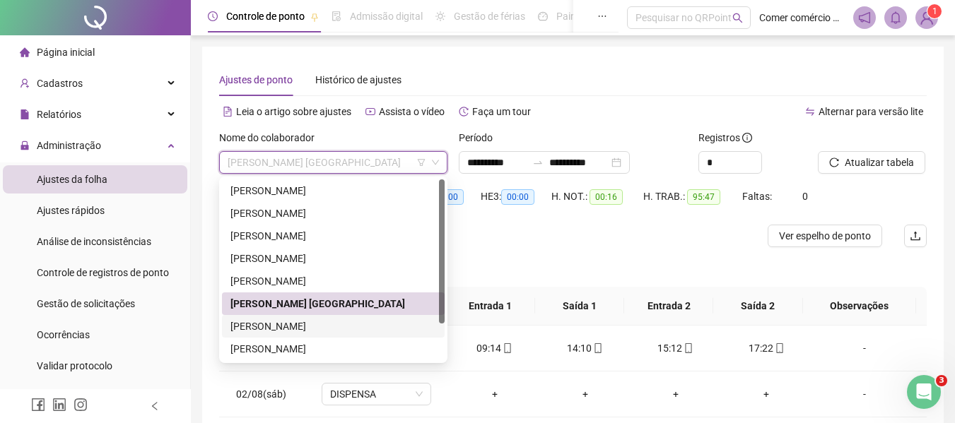
click at [375, 321] on div "[PERSON_NAME]" at bounding box center [333, 327] width 206 height 16
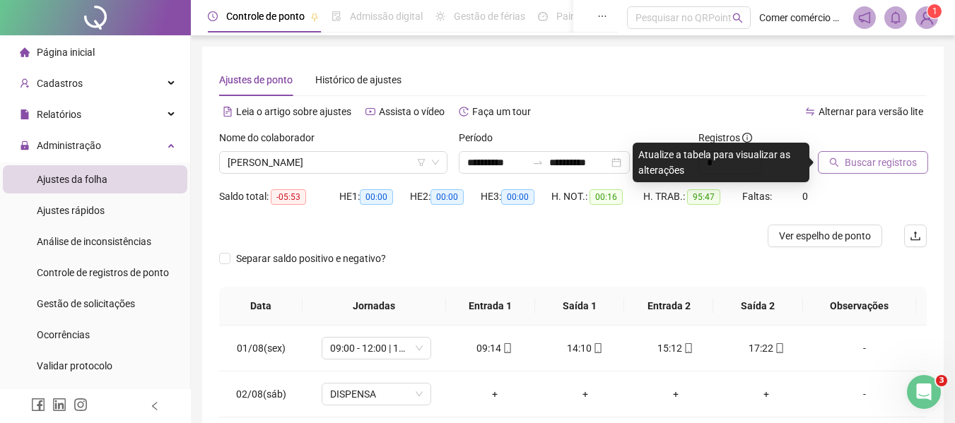
click at [864, 158] on span "Buscar registros" at bounding box center [881, 163] width 72 height 16
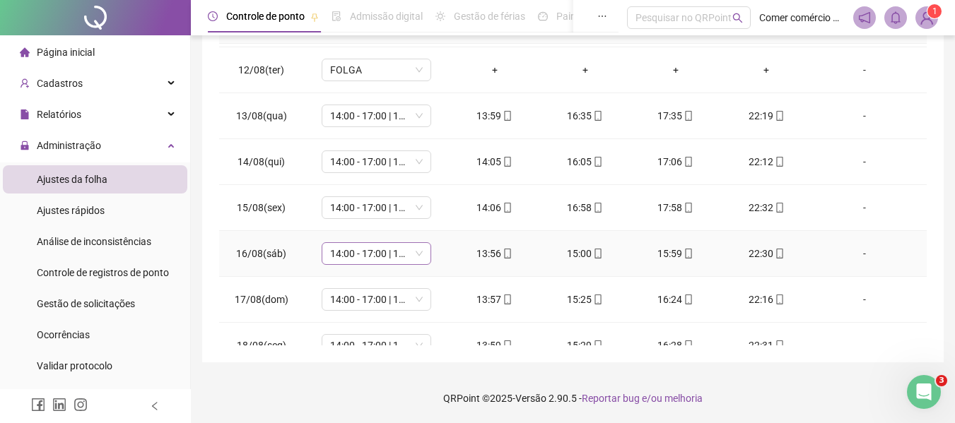
scroll to position [571, 0]
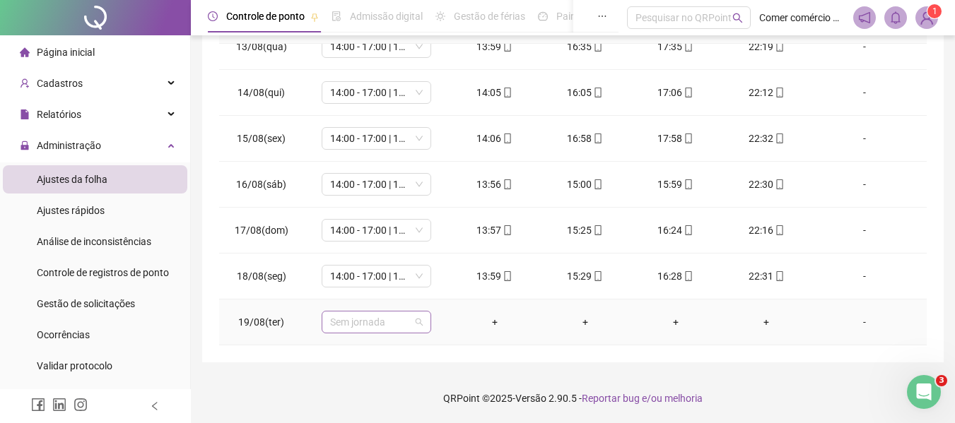
click at [407, 318] on span "Sem jornada" at bounding box center [376, 322] width 93 height 21
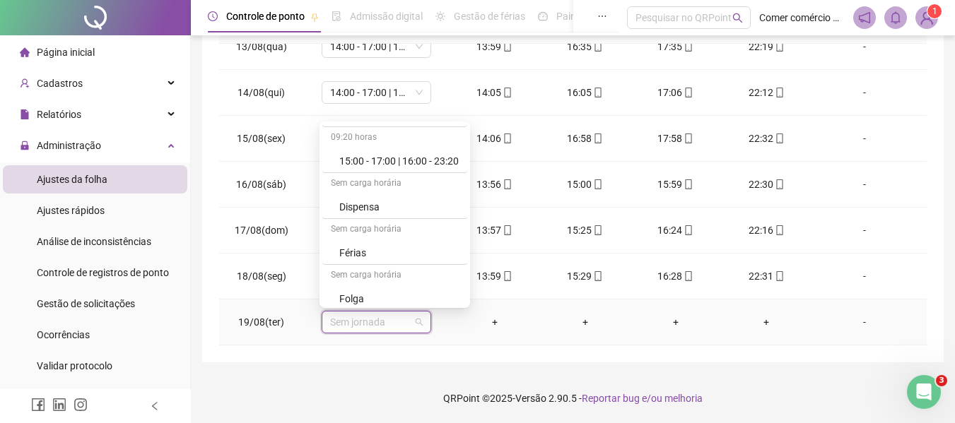
scroll to position [424, 0]
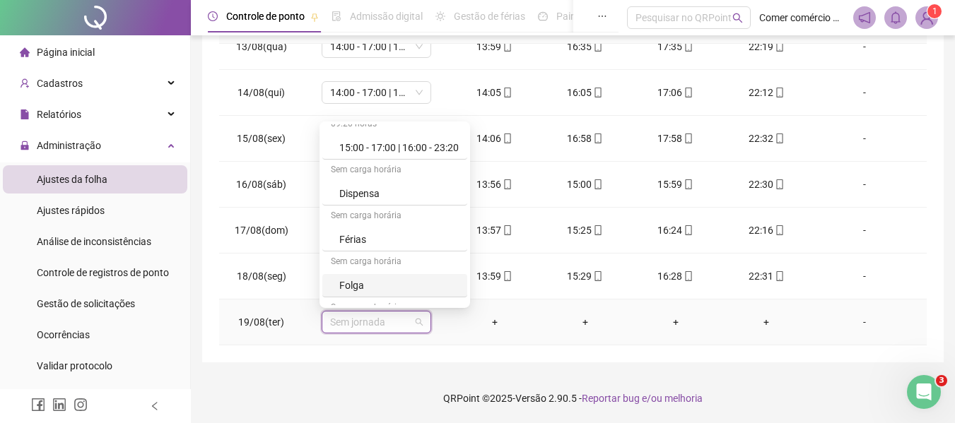
click at [395, 286] on div "Folga" at bounding box center [398, 286] width 119 height 16
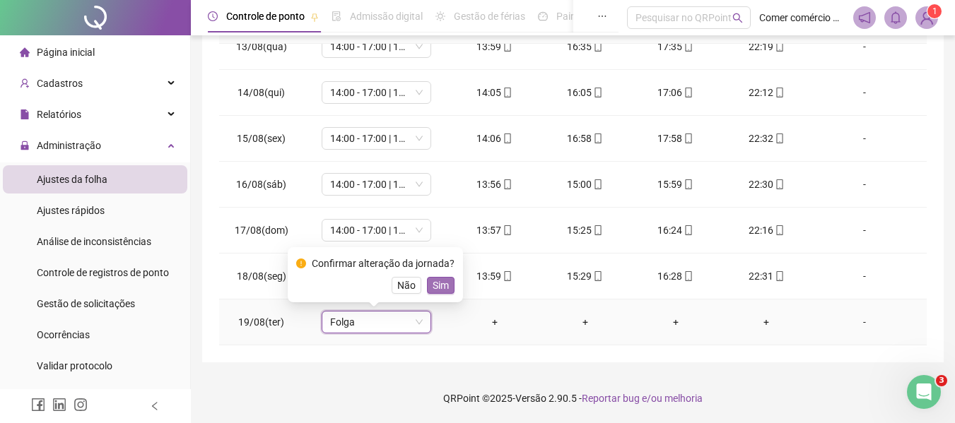
click at [447, 286] on button "Sim" at bounding box center [441, 285] width 28 height 17
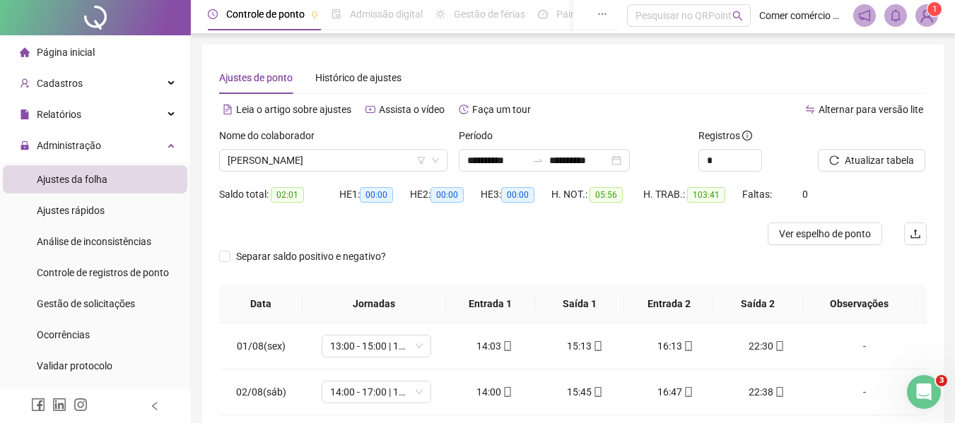
scroll to position [0, 0]
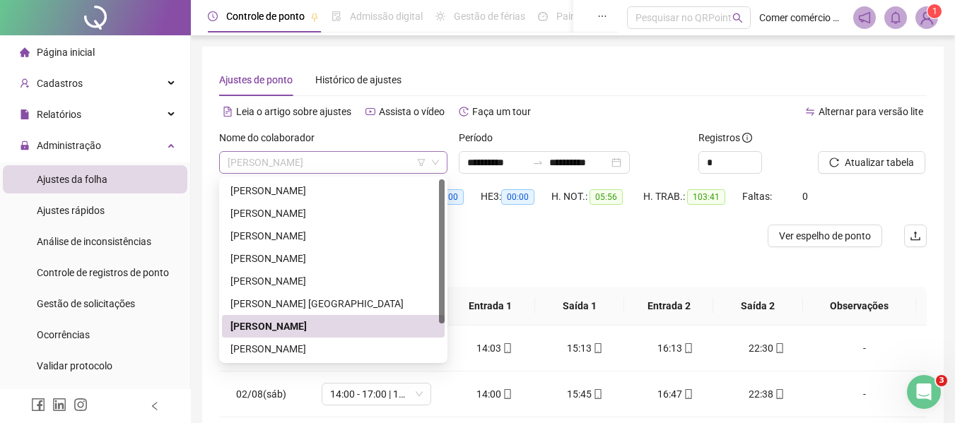
click at [404, 159] on span "[PERSON_NAME]" at bounding box center [333, 162] width 211 height 21
click at [375, 355] on div "[PERSON_NAME]" at bounding box center [333, 349] width 206 height 16
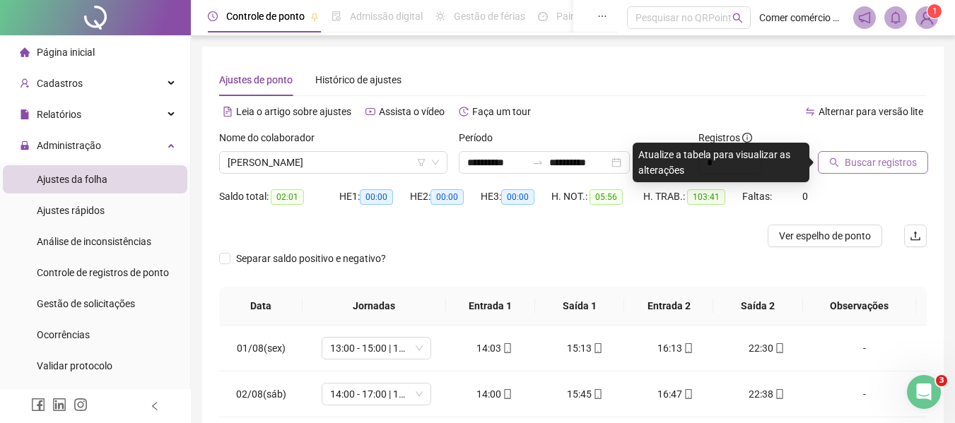
click at [869, 159] on span "Buscar registros" at bounding box center [881, 163] width 72 height 16
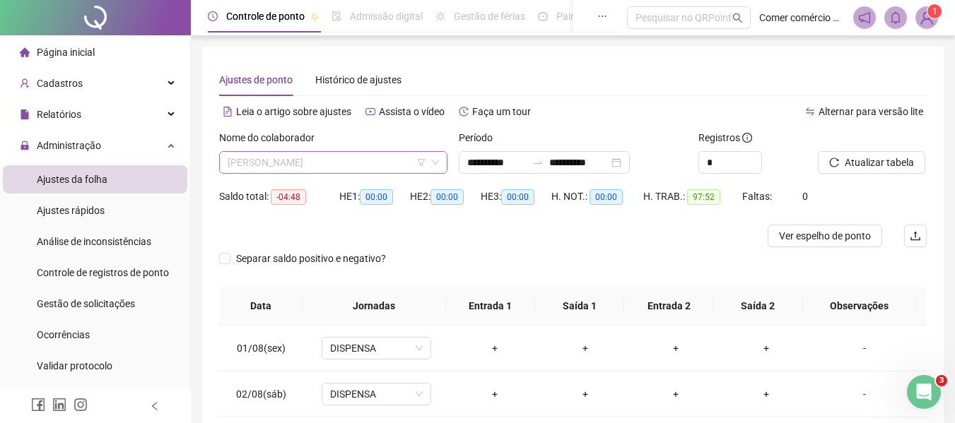
click at [375, 161] on span "[PERSON_NAME]" at bounding box center [333, 162] width 211 height 21
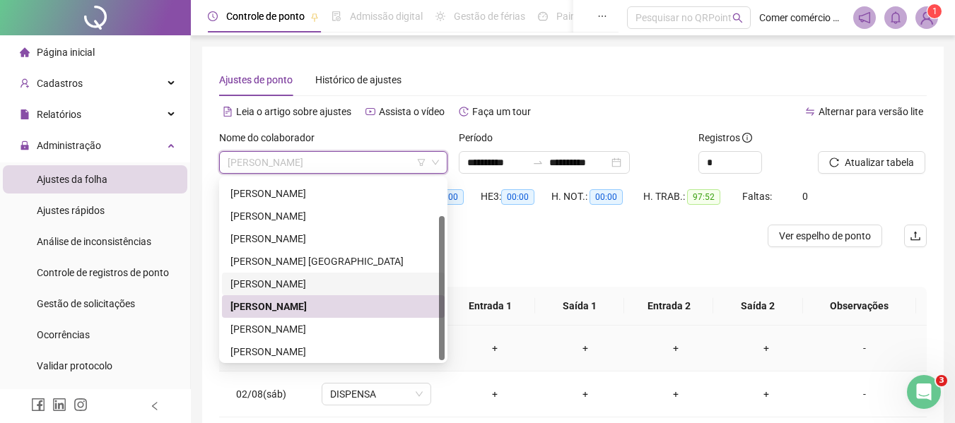
scroll to position [45, 0]
drag, startPoint x: 440, startPoint y: 320, endPoint x: 423, endPoint y: 379, distance: 61.1
click at [425, 379] on body "**********" at bounding box center [477, 211] width 955 height 423
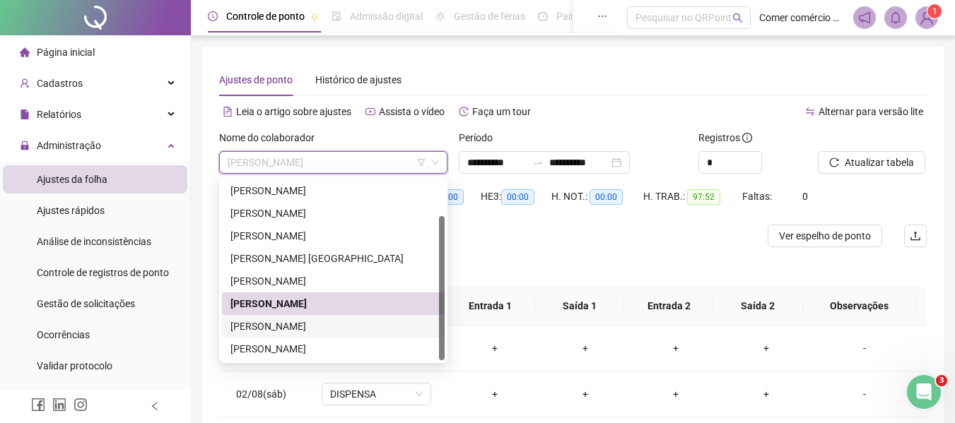
click at [309, 323] on div "[PERSON_NAME]" at bounding box center [333, 327] width 206 height 16
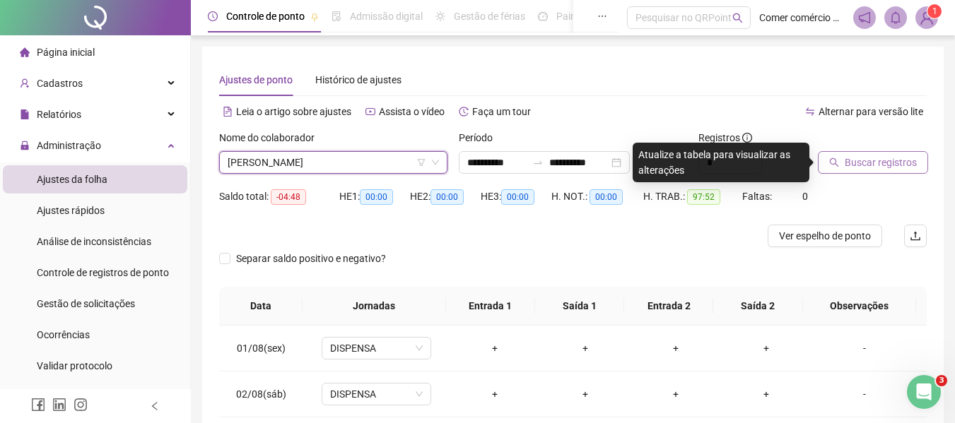
click at [874, 161] on span "Buscar registros" at bounding box center [881, 163] width 72 height 16
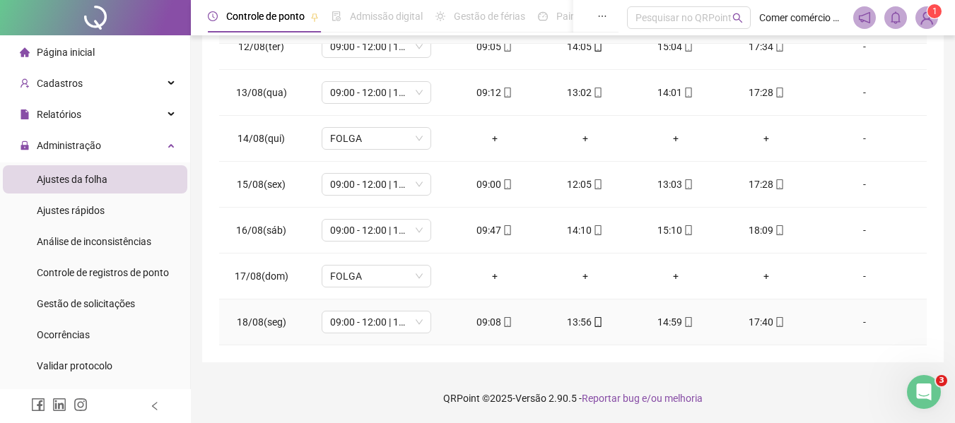
scroll to position [571, 0]
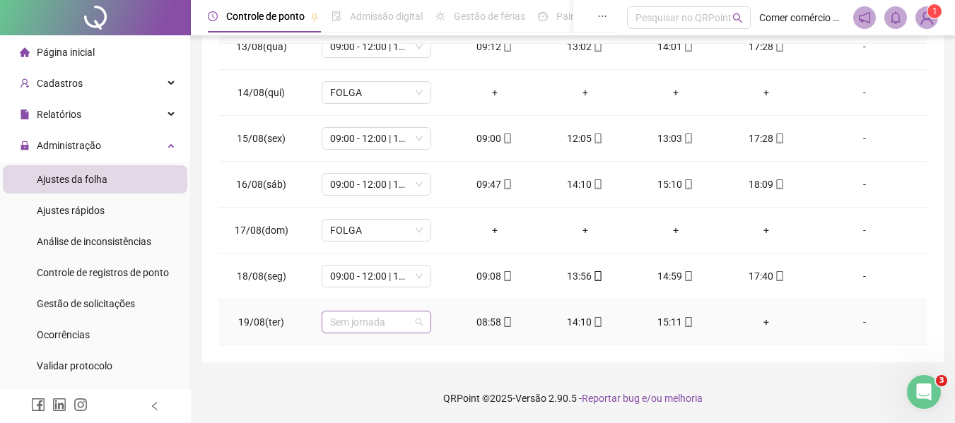
click at [411, 324] on span "Sem jornada" at bounding box center [376, 322] width 93 height 21
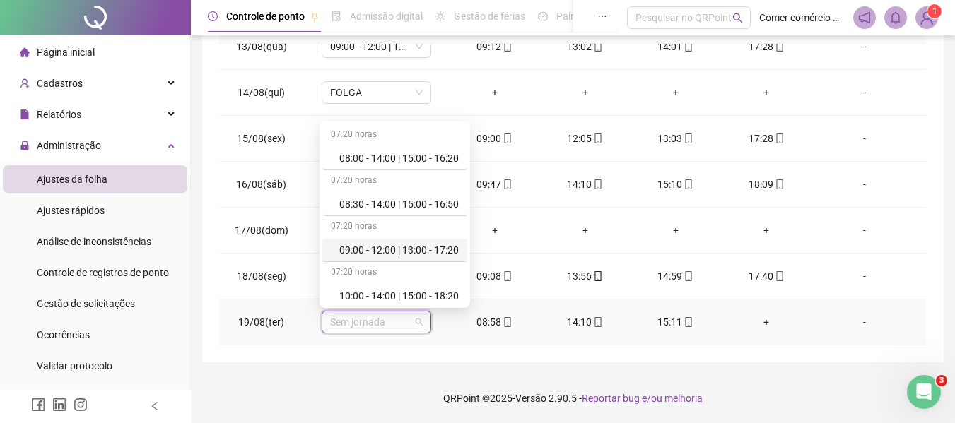
click at [425, 247] on div "09:00 - 12:00 | 13:00 - 17:20" at bounding box center [398, 250] width 119 height 16
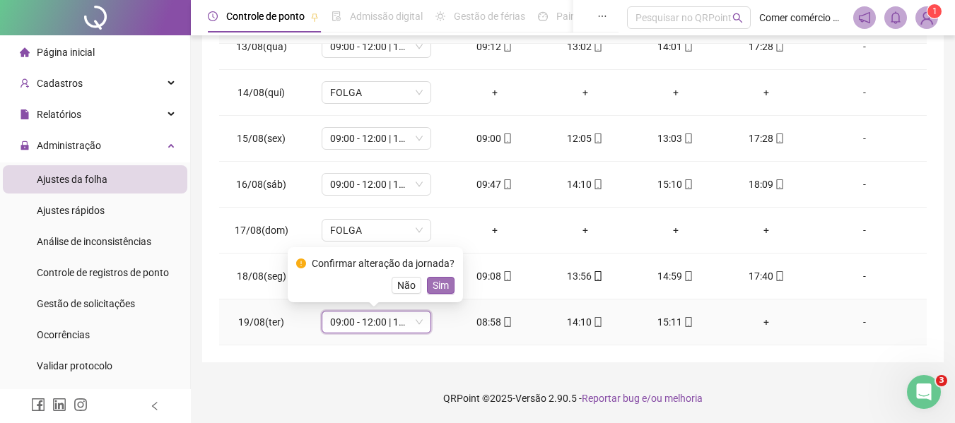
click at [442, 287] on span "Sim" at bounding box center [441, 286] width 16 height 16
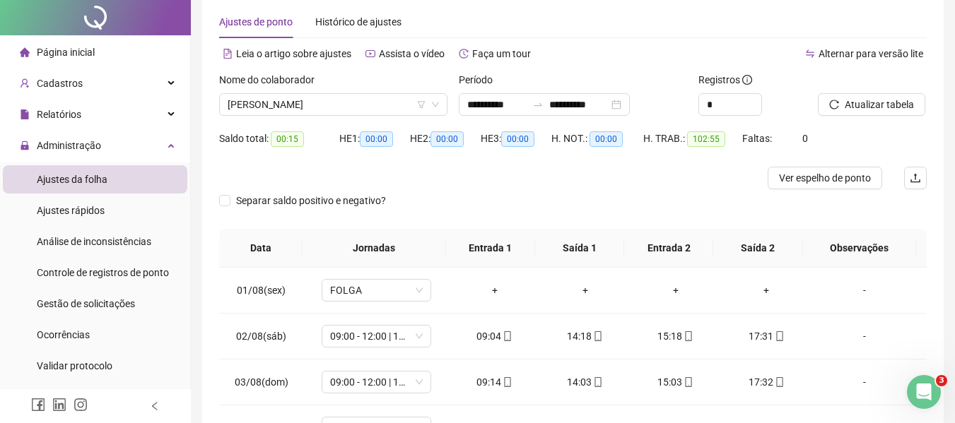
scroll to position [0, 0]
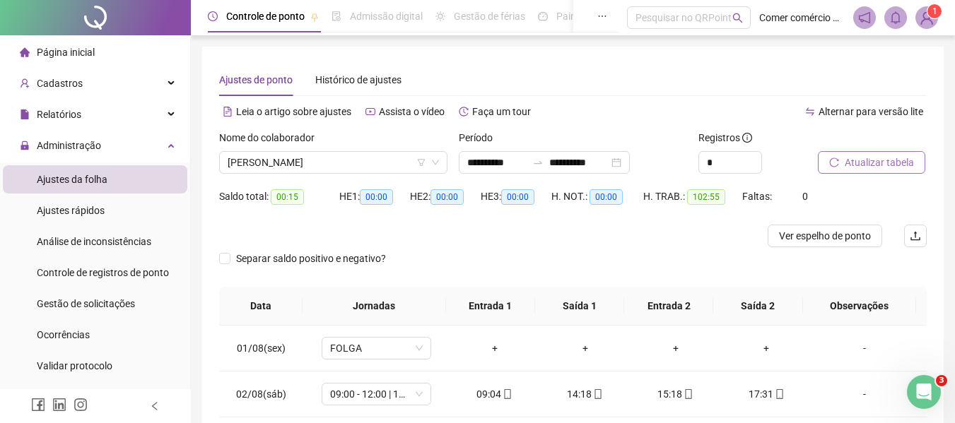
click at [881, 163] on span "Atualizar tabela" at bounding box center [879, 163] width 69 height 16
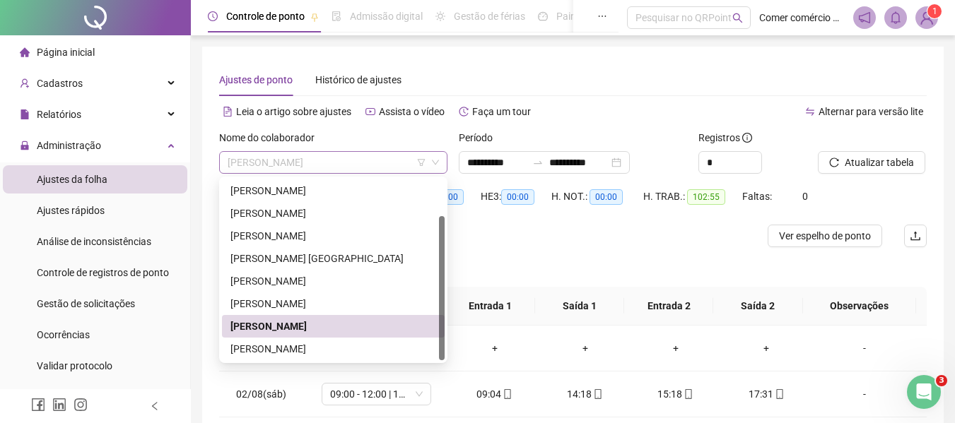
click at [374, 163] on span "[PERSON_NAME]" at bounding box center [333, 162] width 211 height 21
click at [320, 347] on div "[PERSON_NAME]" at bounding box center [333, 349] width 206 height 16
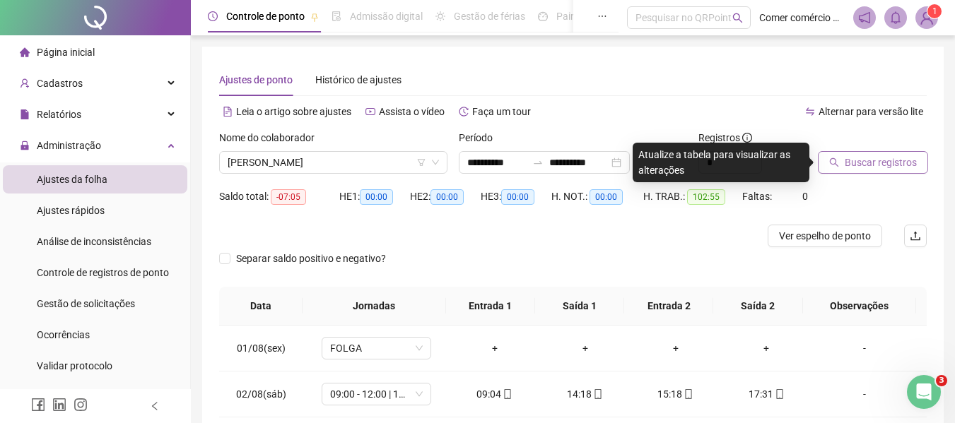
click at [862, 159] on span "Buscar registros" at bounding box center [881, 163] width 72 height 16
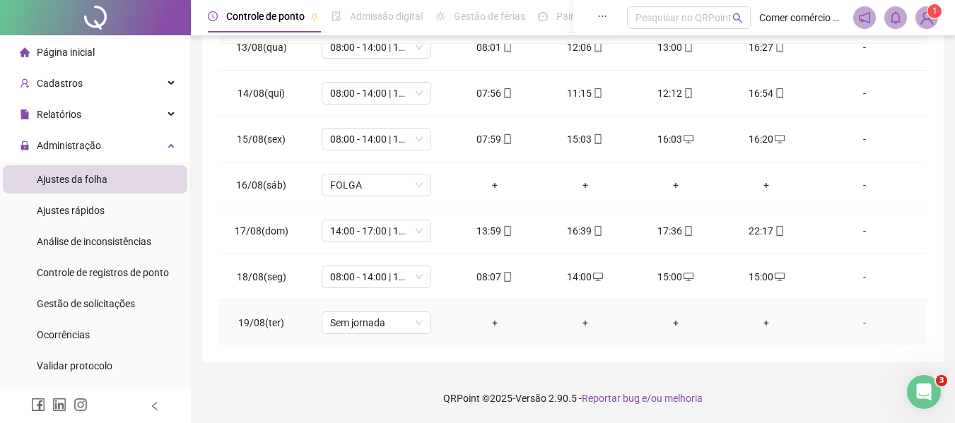
scroll to position [571, 0]
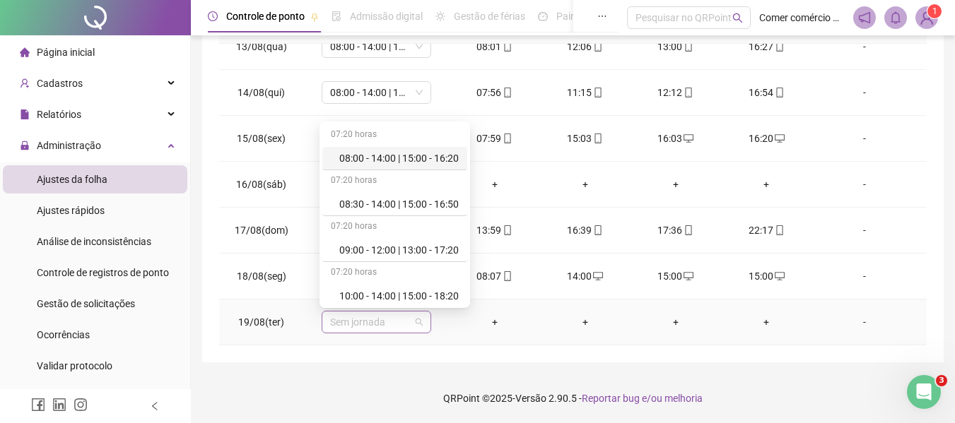
click at [399, 322] on span "Sem jornada" at bounding box center [376, 322] width 93 height 21
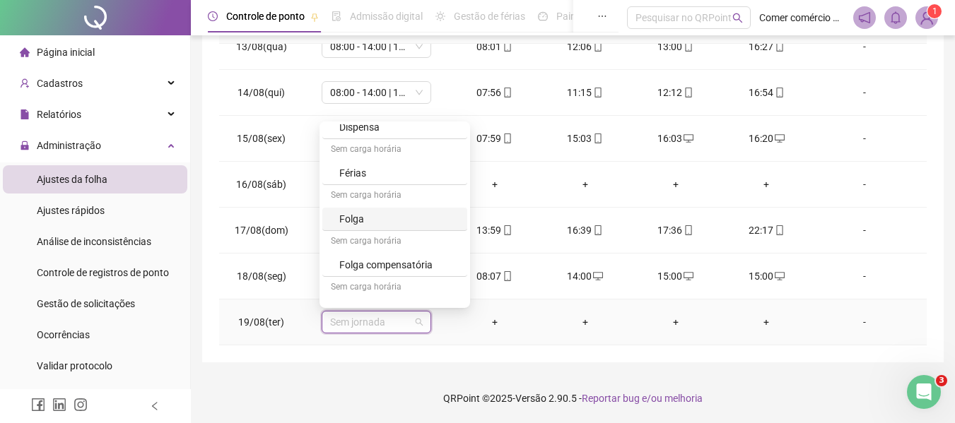
scroll to position [508, 0]
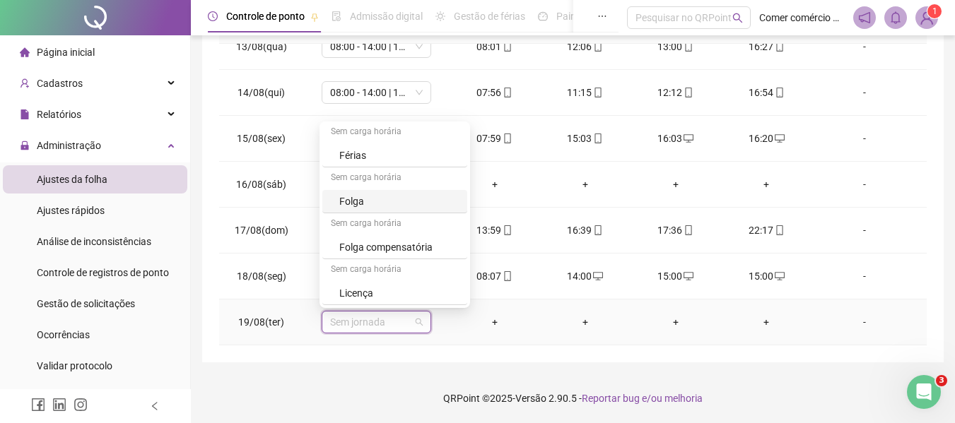
click at [381, 206] on div "Folga" at bounding box center [398, 202] width 119 height 16
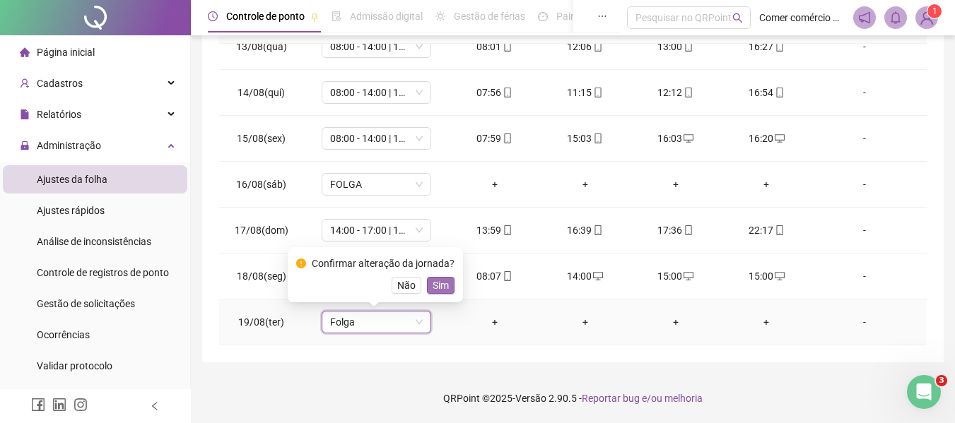
click at [433, 287] on span "Sim" at bounding box center [441, 286] width 16 height 16
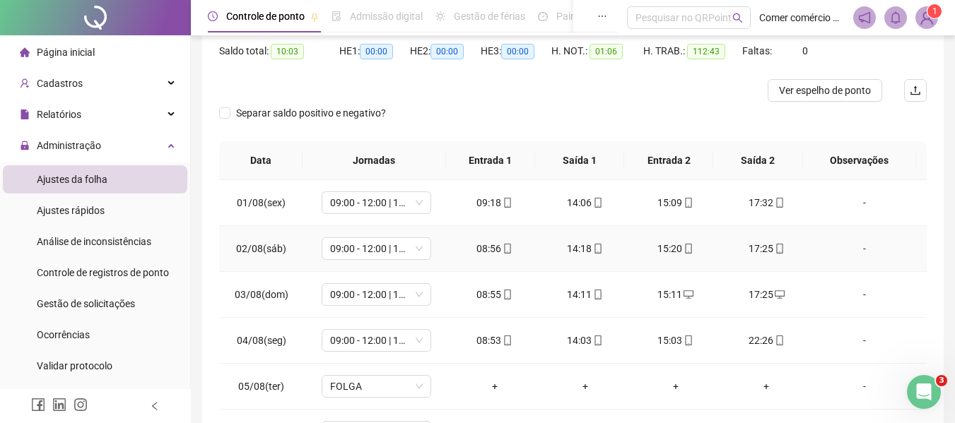
scroll to position [0, 0]
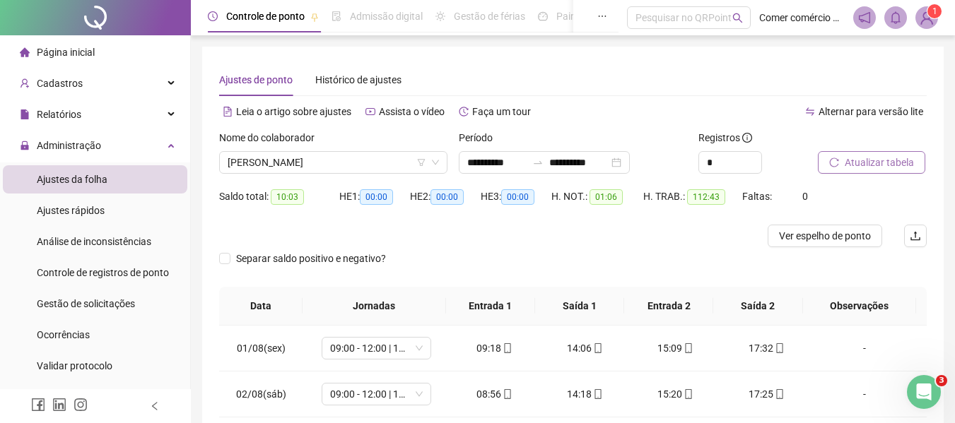
click at [875, 158] on span "Atualizar tabela" at bounding box center [879, 163] width 69 height 16
